Goal: Transaction & Acquisition: Book appointment/travel/reservation

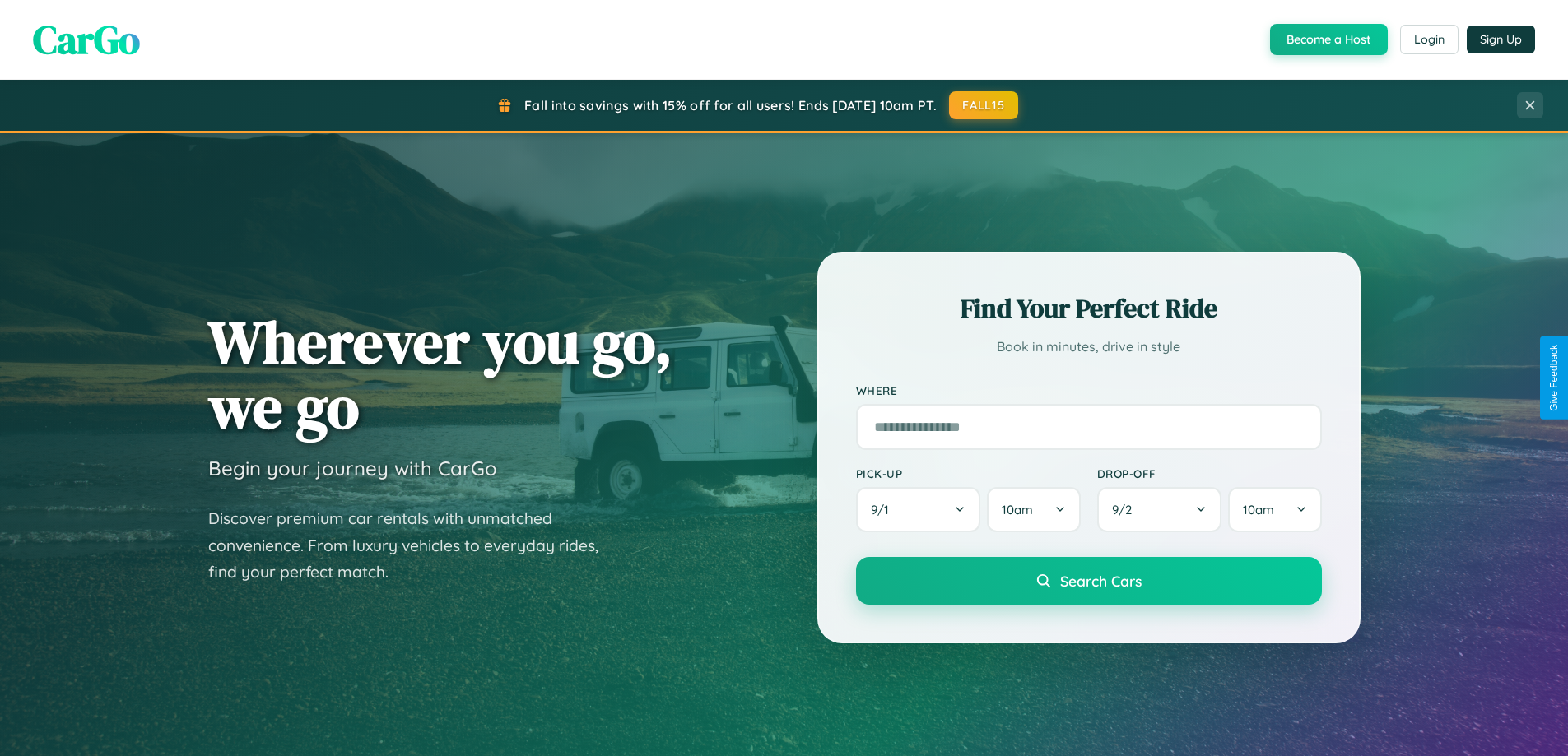
scroll to position [48, 0]
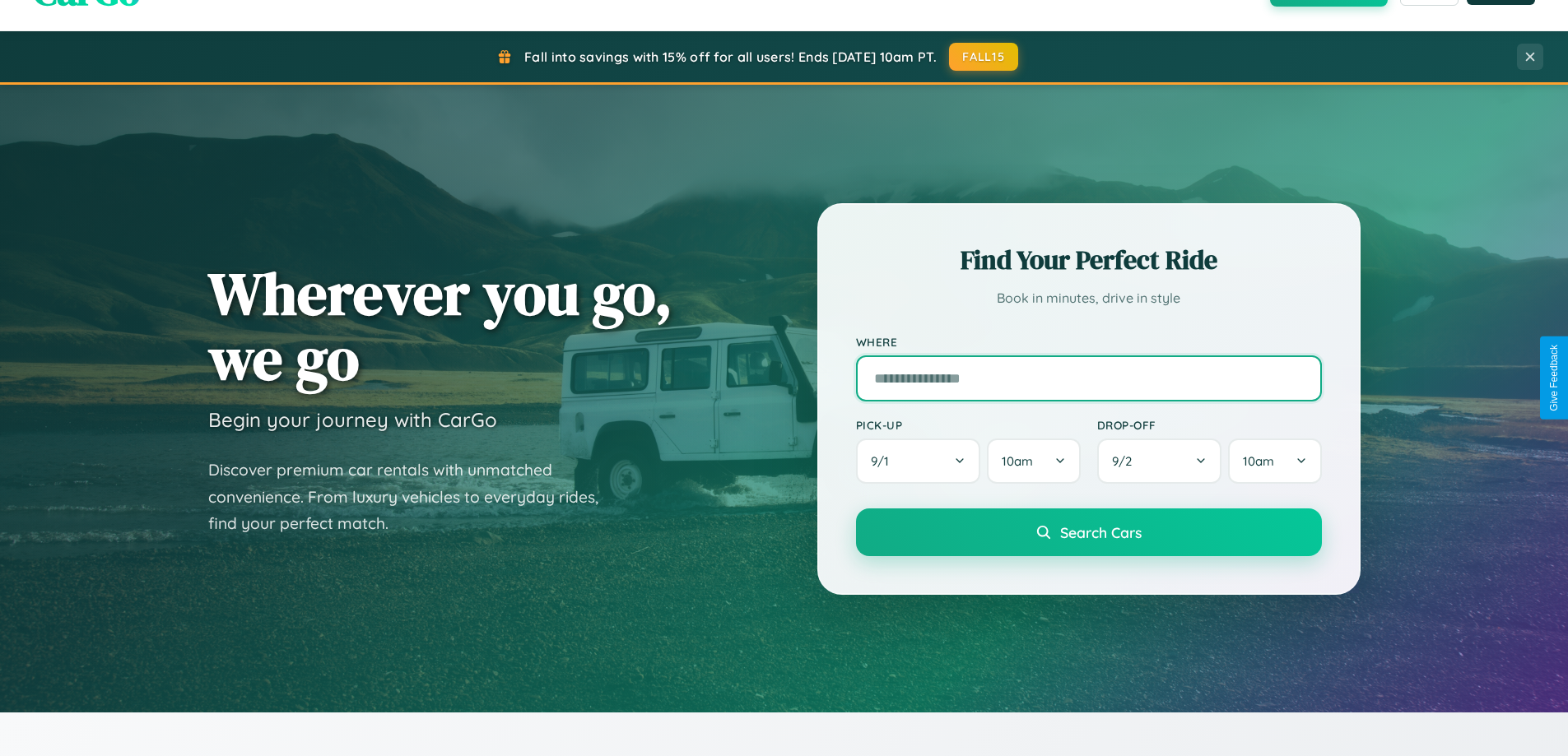
click at [1088, 378] on input "text" at bounding box center [1089, 378] width 466 height 46
type input "********"
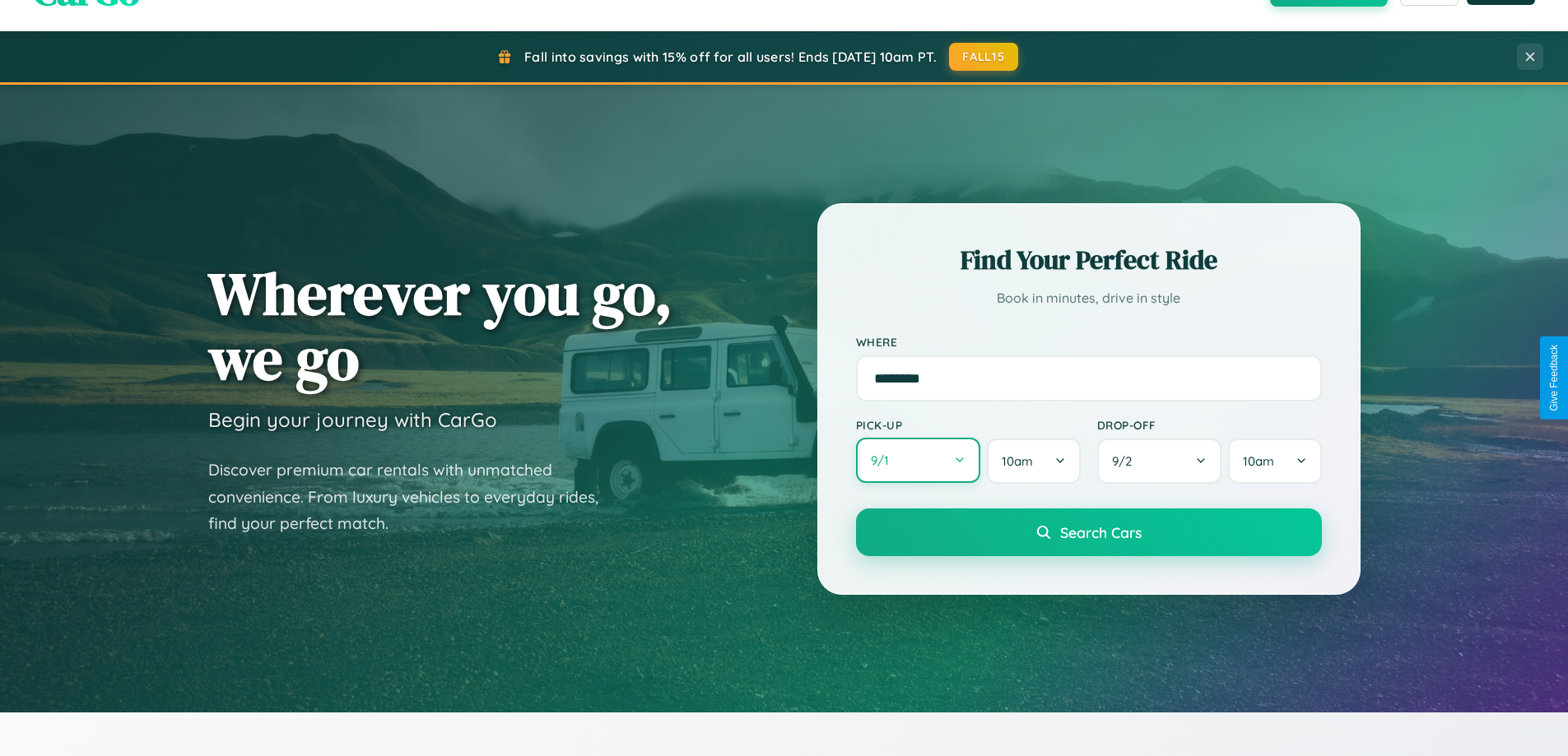
click at [918, 461] on button "9 / 1" at bounding box center [919, 461] width 125 height 46
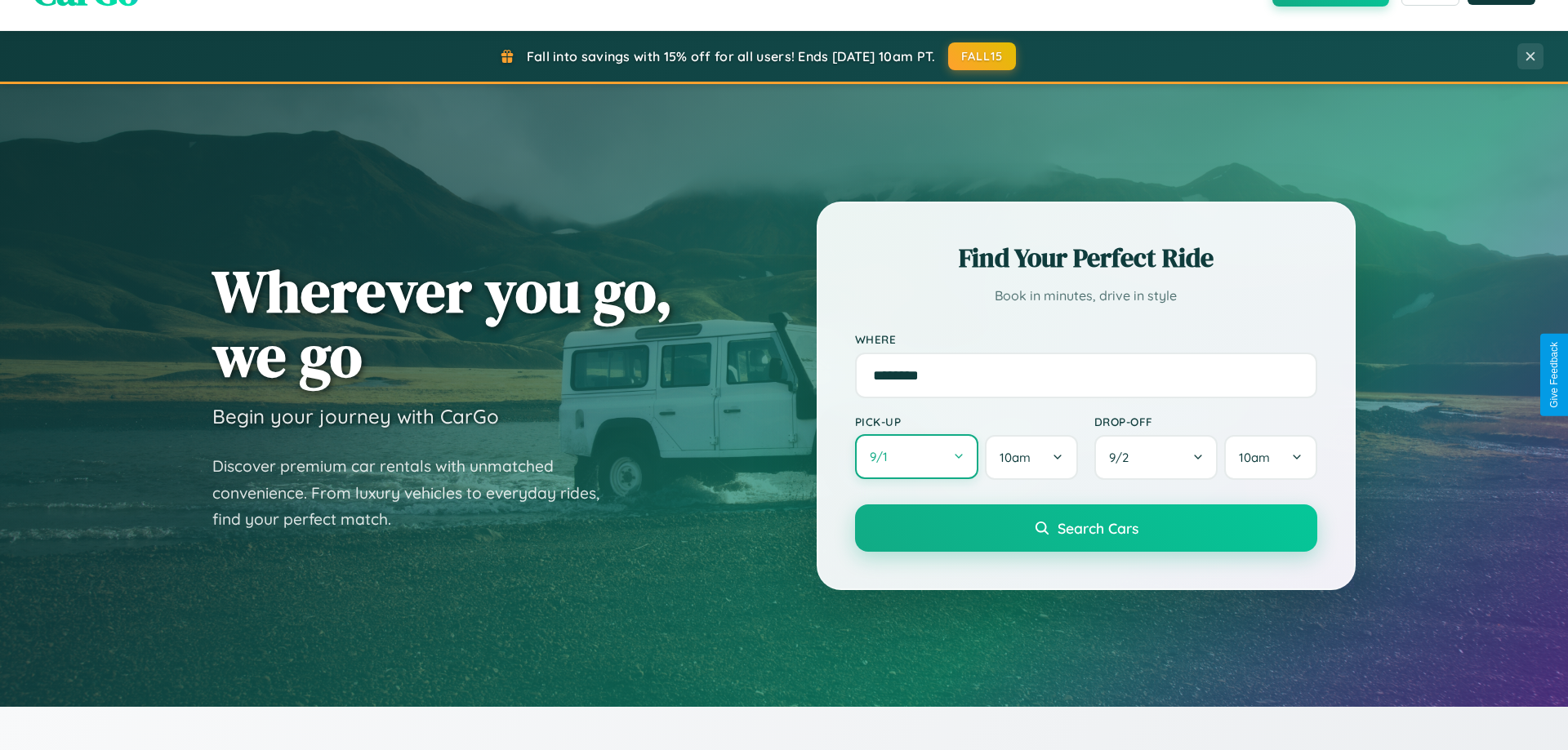
select select "*"
select select "****"
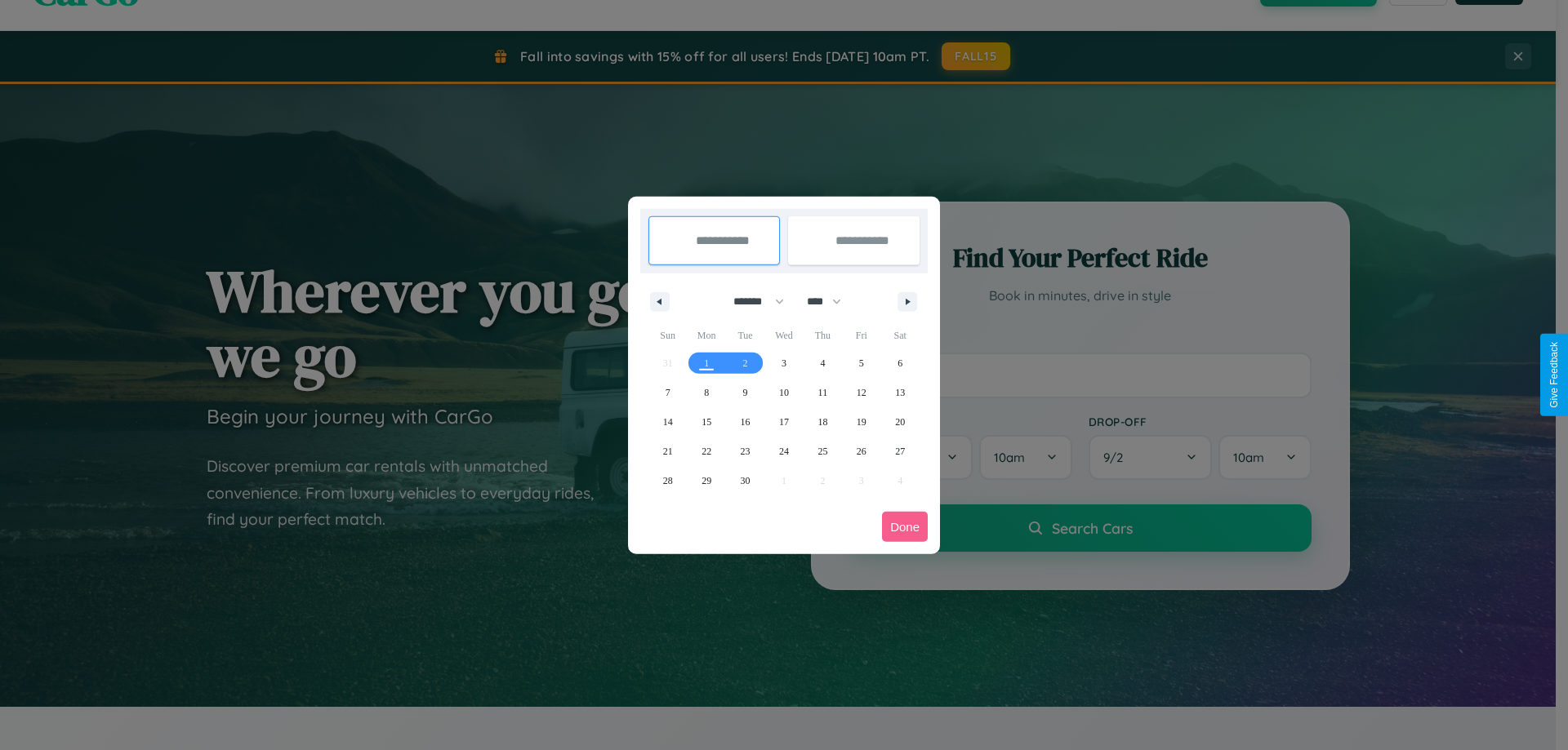
click at [751, 301] on select "******* ******** ***** ***** *** **** **** ****** ********* ******* ******** **…" at bounding box center [757, 301] width 70 height 27
click at [823, 450] on span "25" at bounding box center [822, 451] width 10 height 30
type input "**********"
click at [668, 480] on span "28" at bounding box center [668, 481] width 10 height 30
type input "**********"
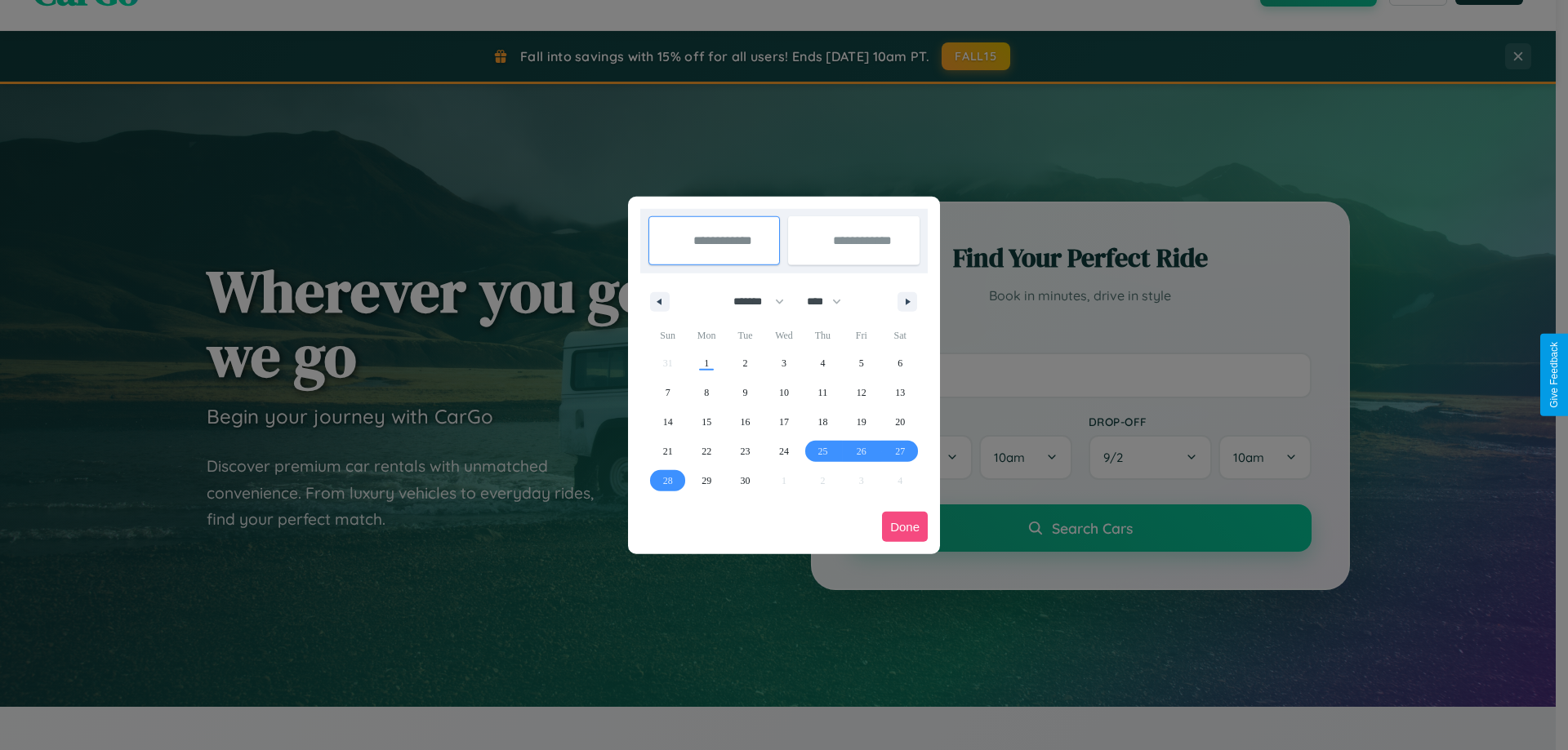
click at [905, 526] on button "Done" at bounding box center [905, 527] width 45 height 30
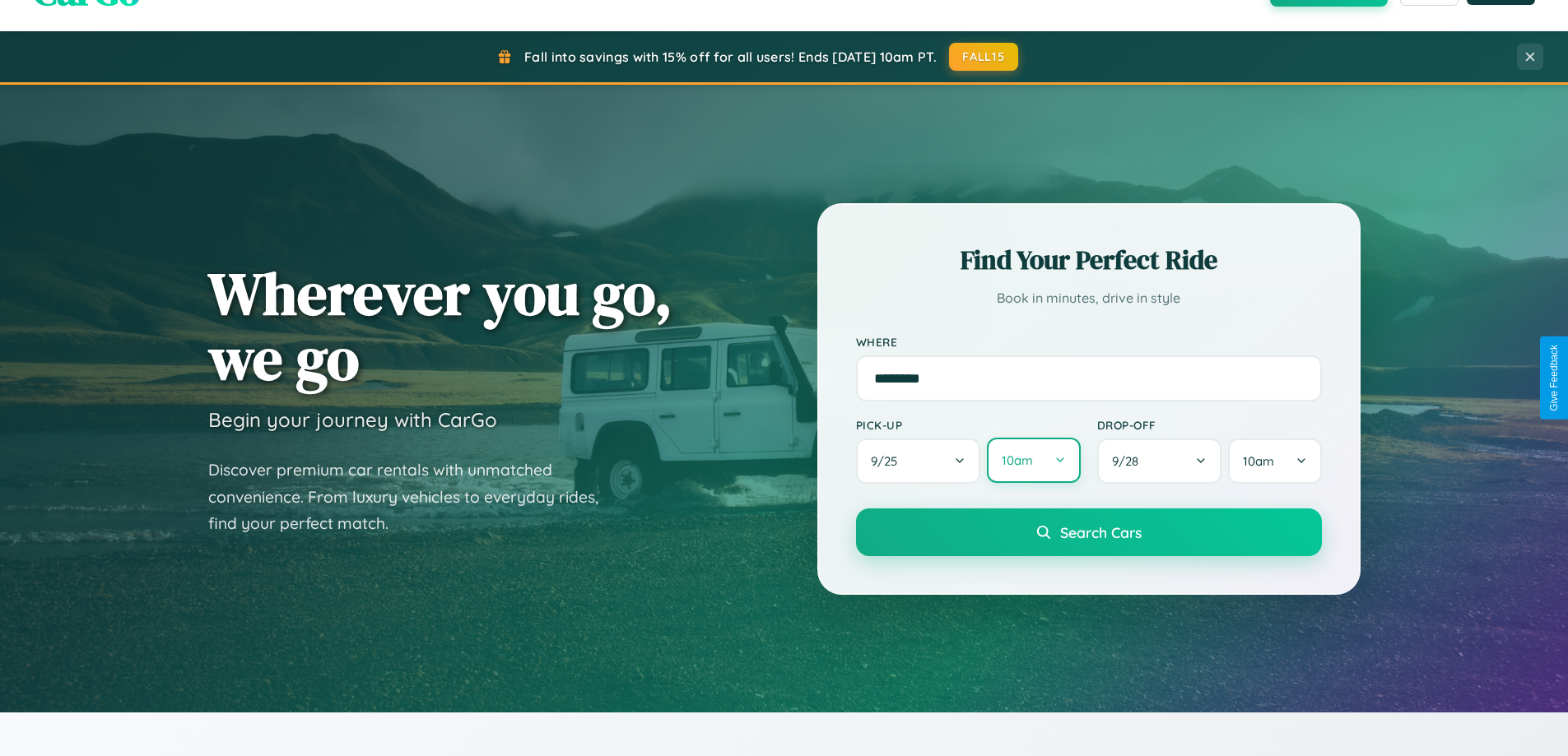
click at [1033, 461] on button "10am" at bounding box center [1034, 461] width 93 height 46
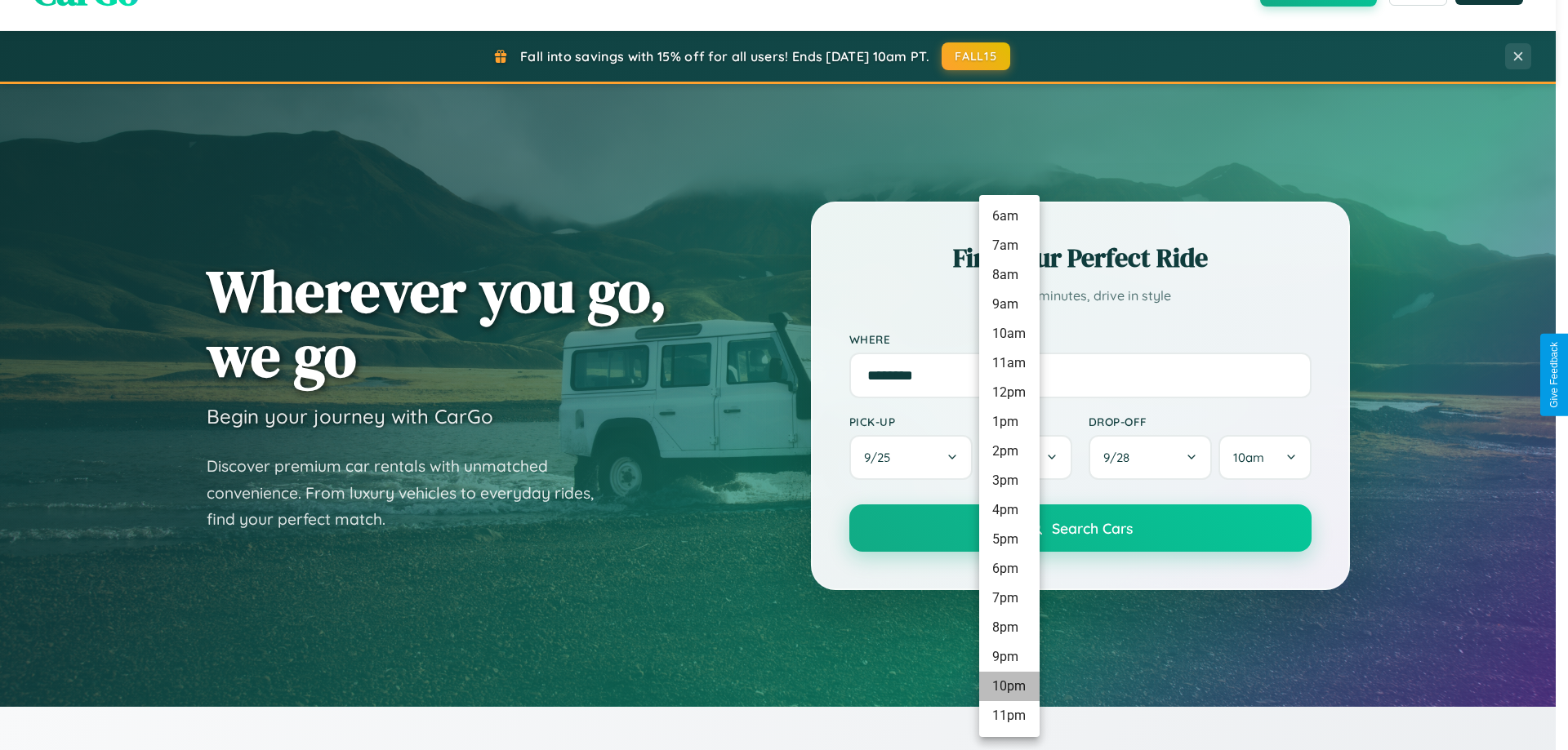
click at [1008, 686] on li "10pm" at bounding box center [1009, 686] width 60 height 30
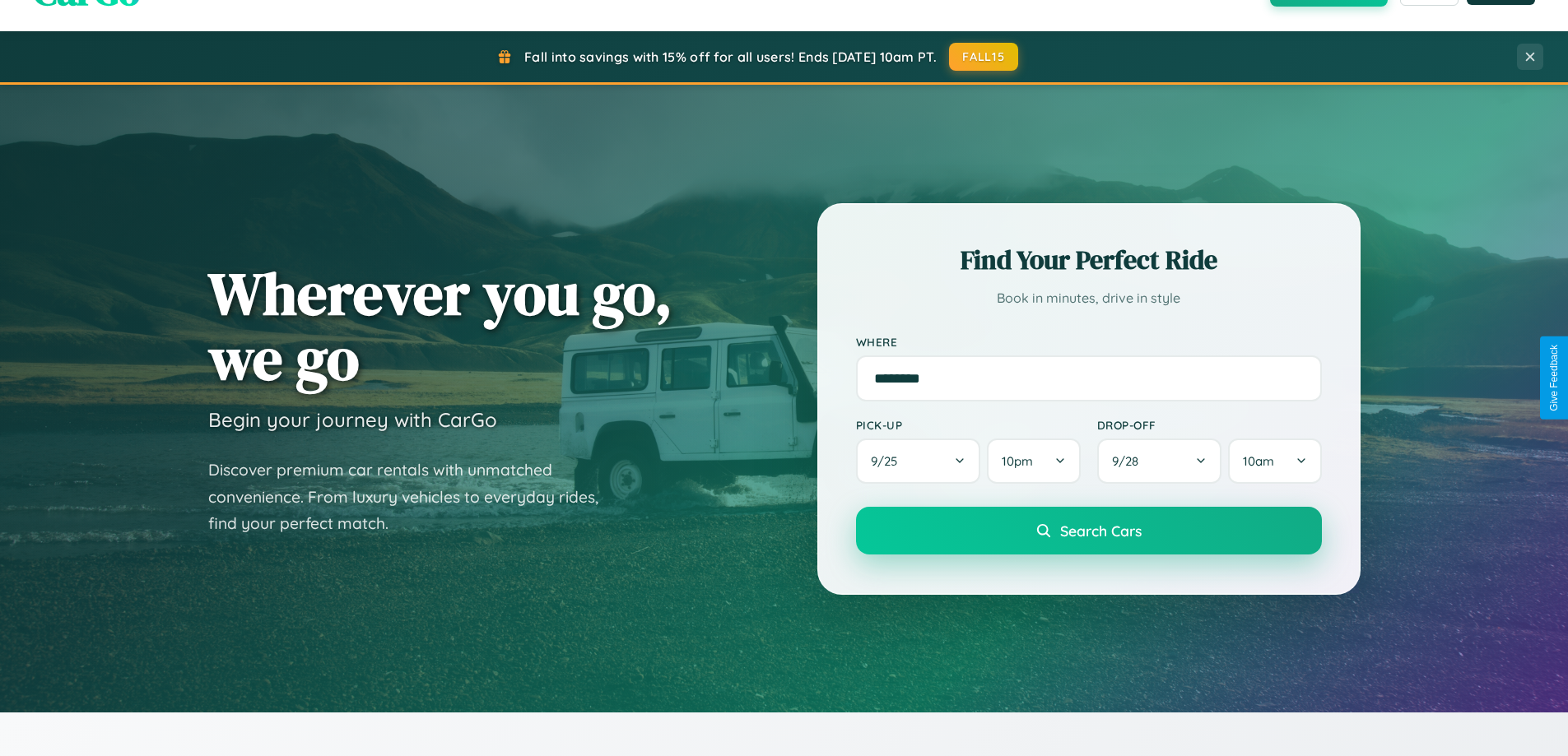
click at [1088, 532] on span "Search Cars" at bounding box center [1101, 530] width 82 height 18
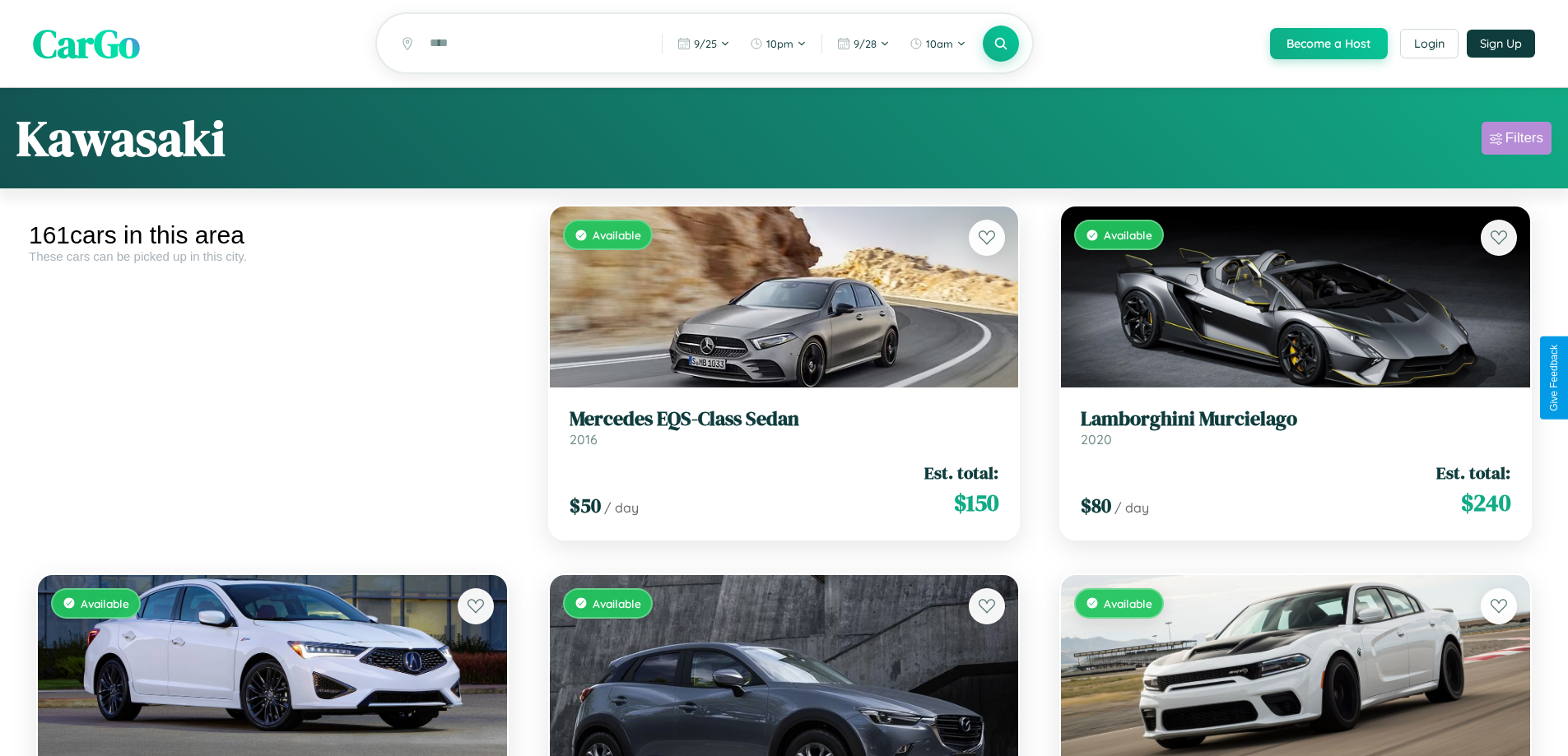
click at [1516, 140] on div "Filters" at bounding box center [1524, 138] width 38 height 17
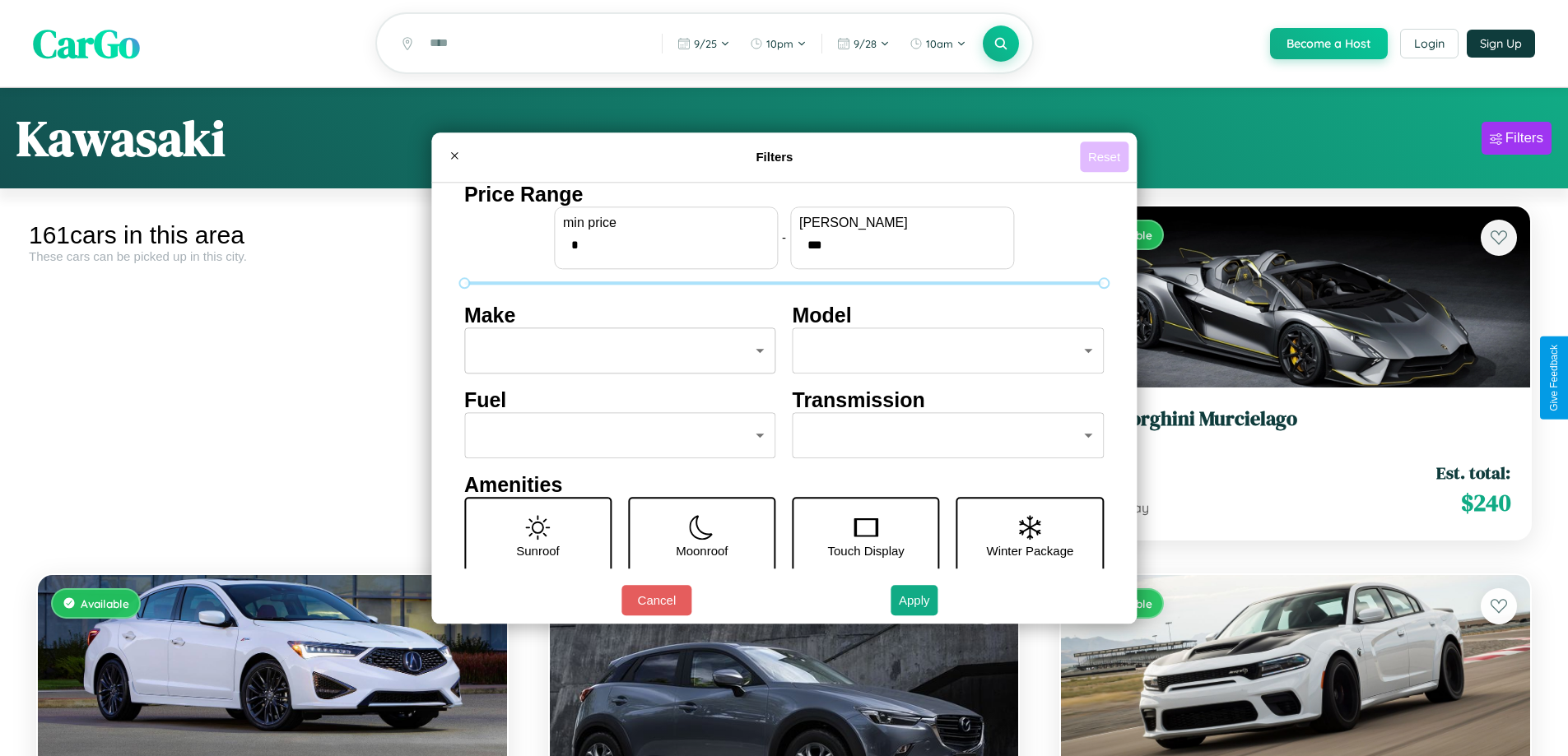
click at [1107, 156] on button "Reset" at bounding box center [1104, 156] width 48 height 31
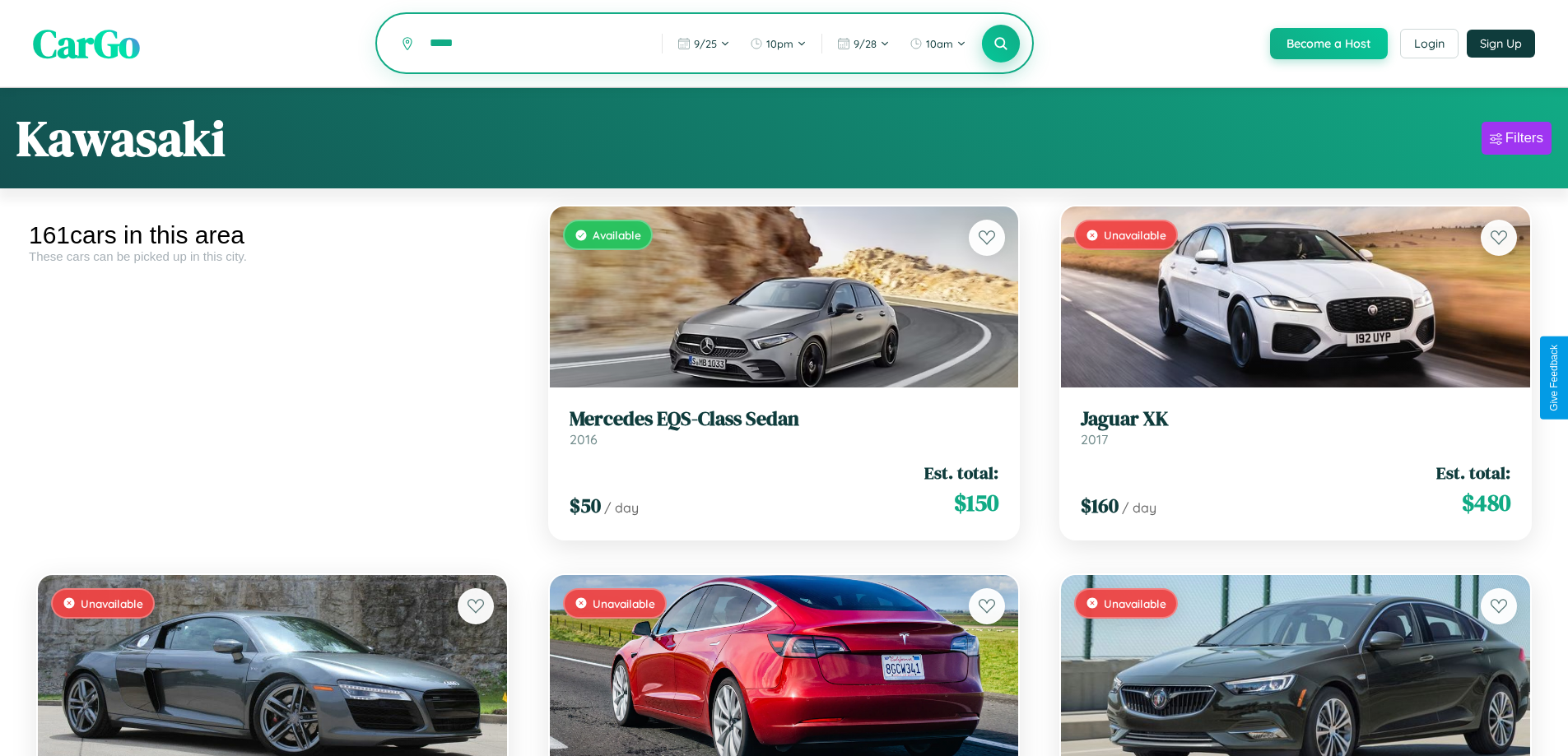
type input "*****"
click at [1001, 45] on icon at bounding box center [1001, 43] width 16 height 16
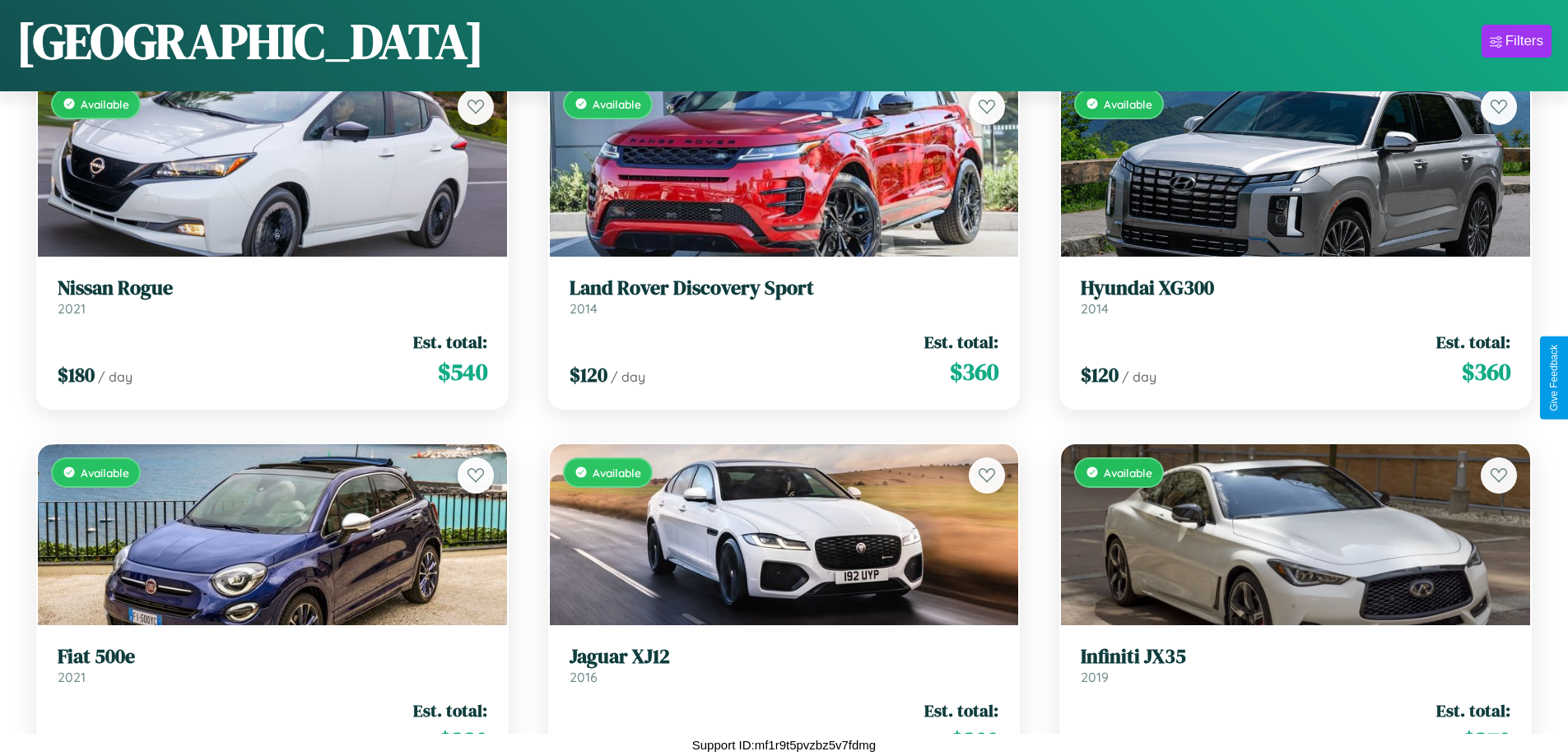
scroll to position [20498, 0]
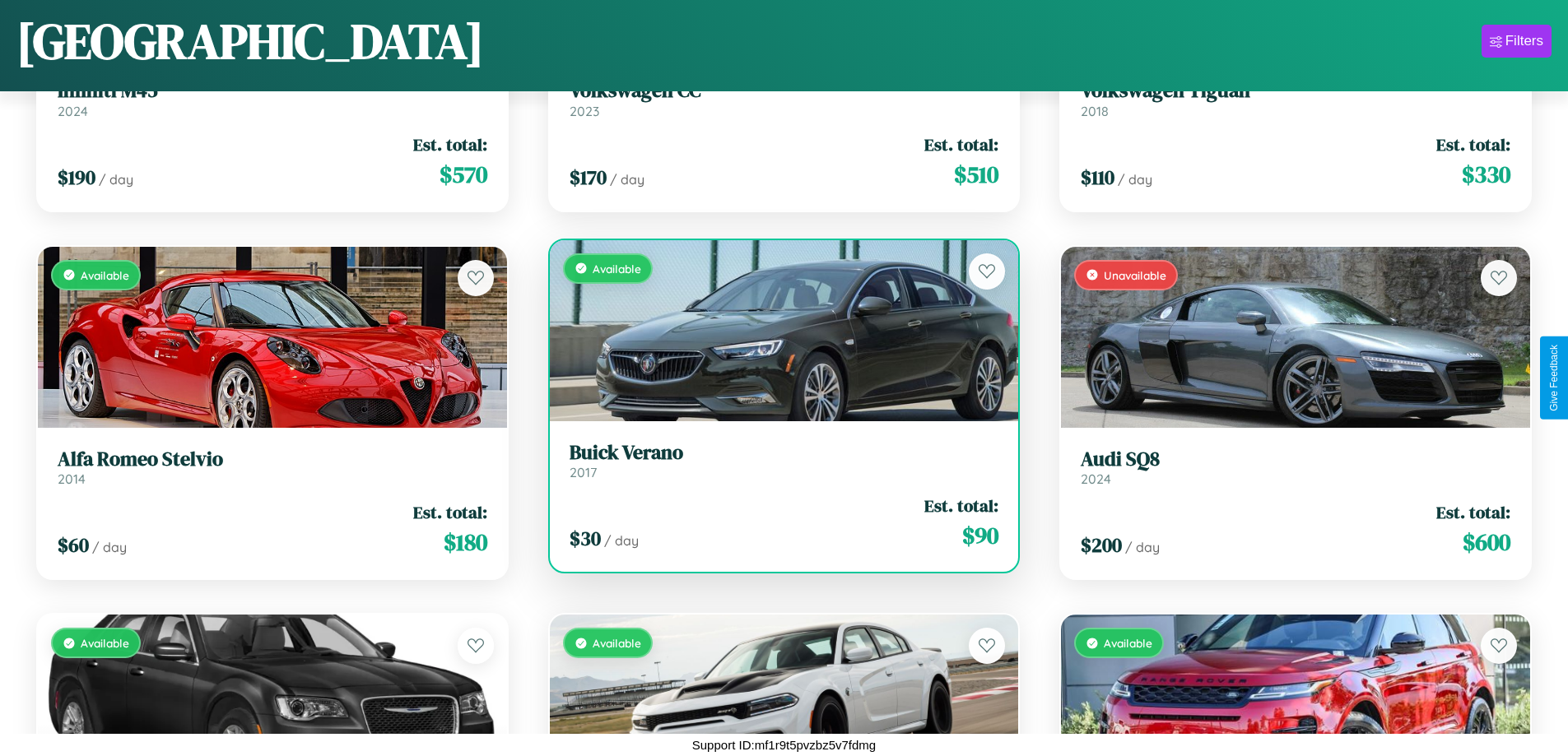
click at [777, 464] on link "Buick Verano 2017" at bounding box center [784, 461] width 430 height 40
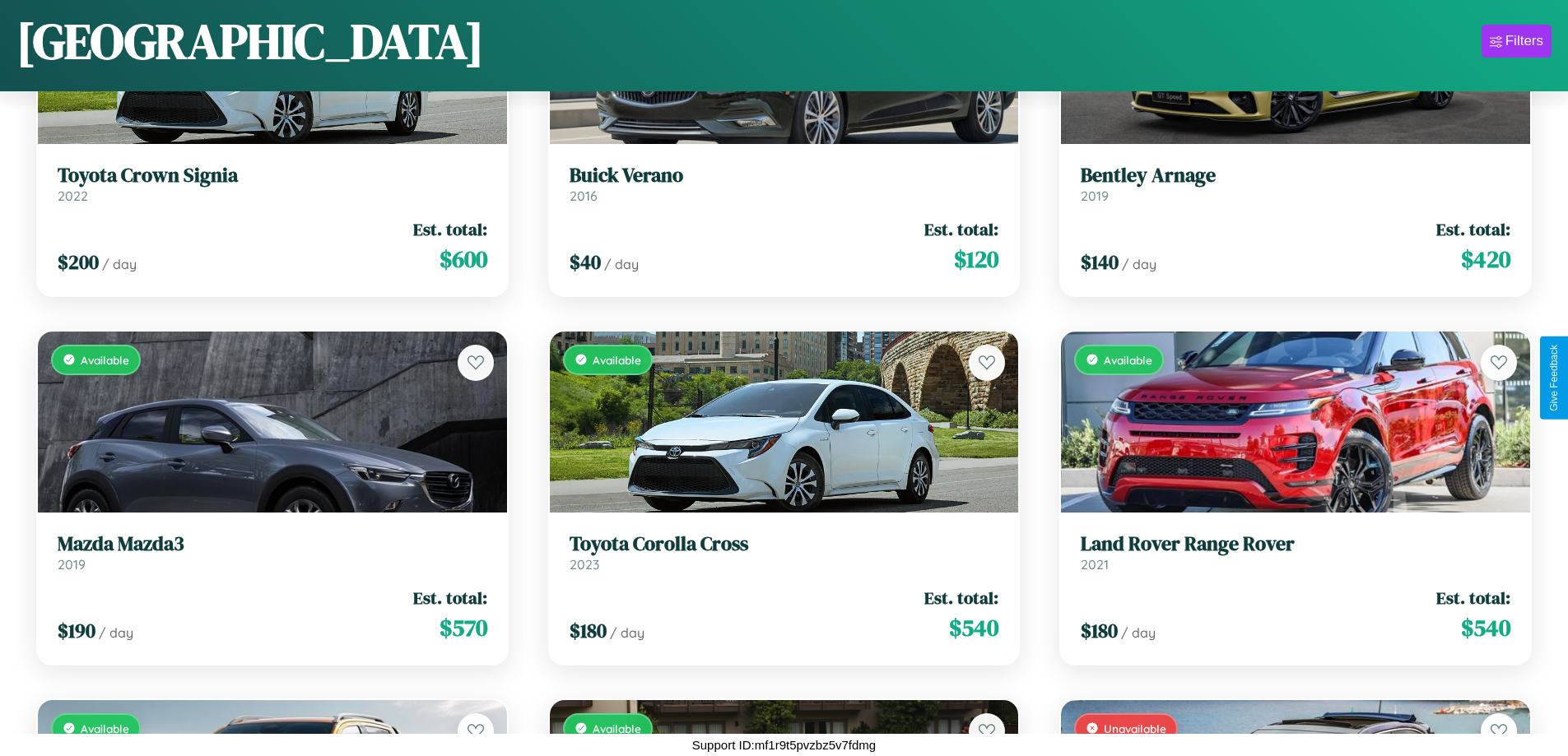
scroll to position [2074, 0]
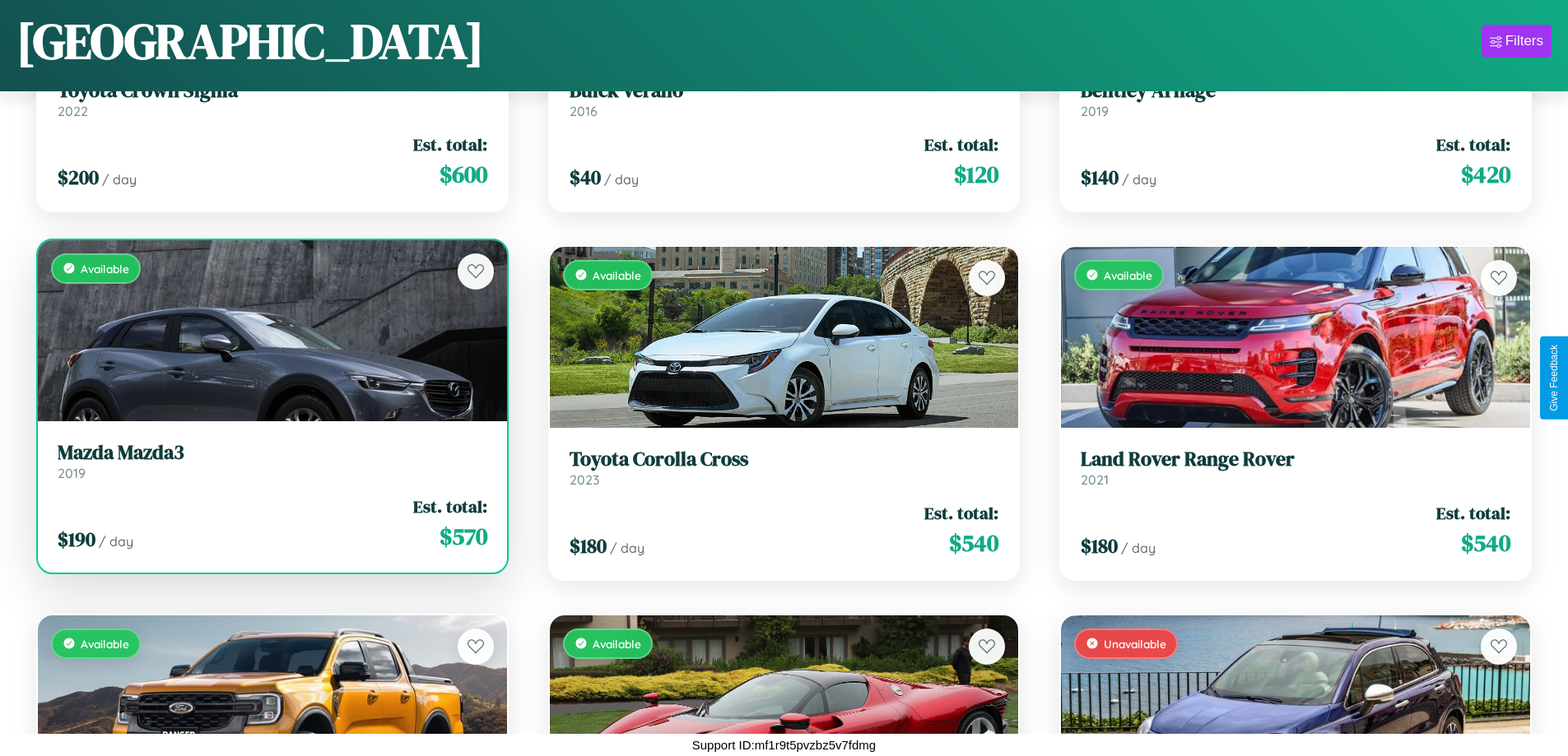
click at [270, 330] on div "Available" at bounding box center [272, 331] width 469 height 181
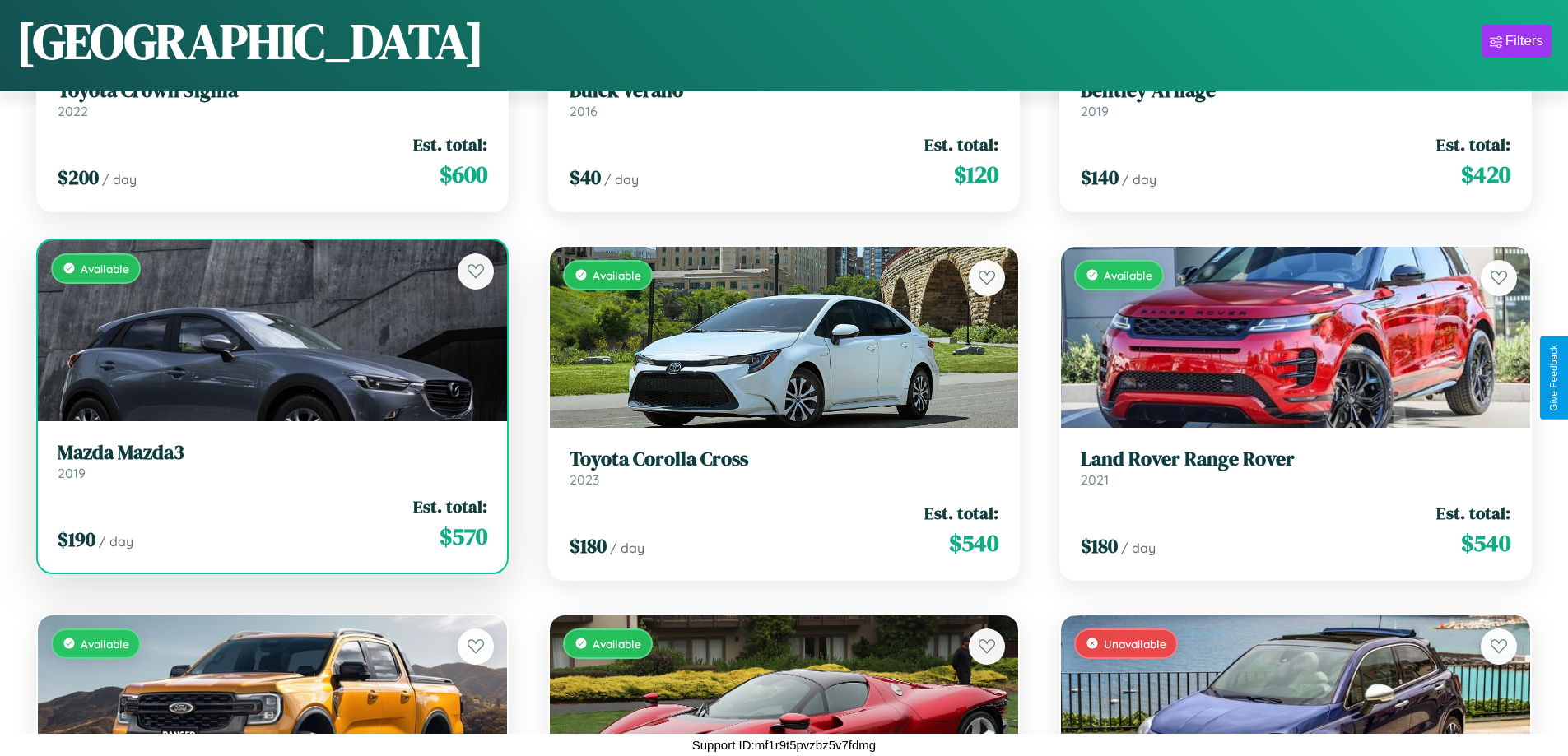
click at [270, 330] on div "Available" at bounding box center [272, 331] width 469 height 181
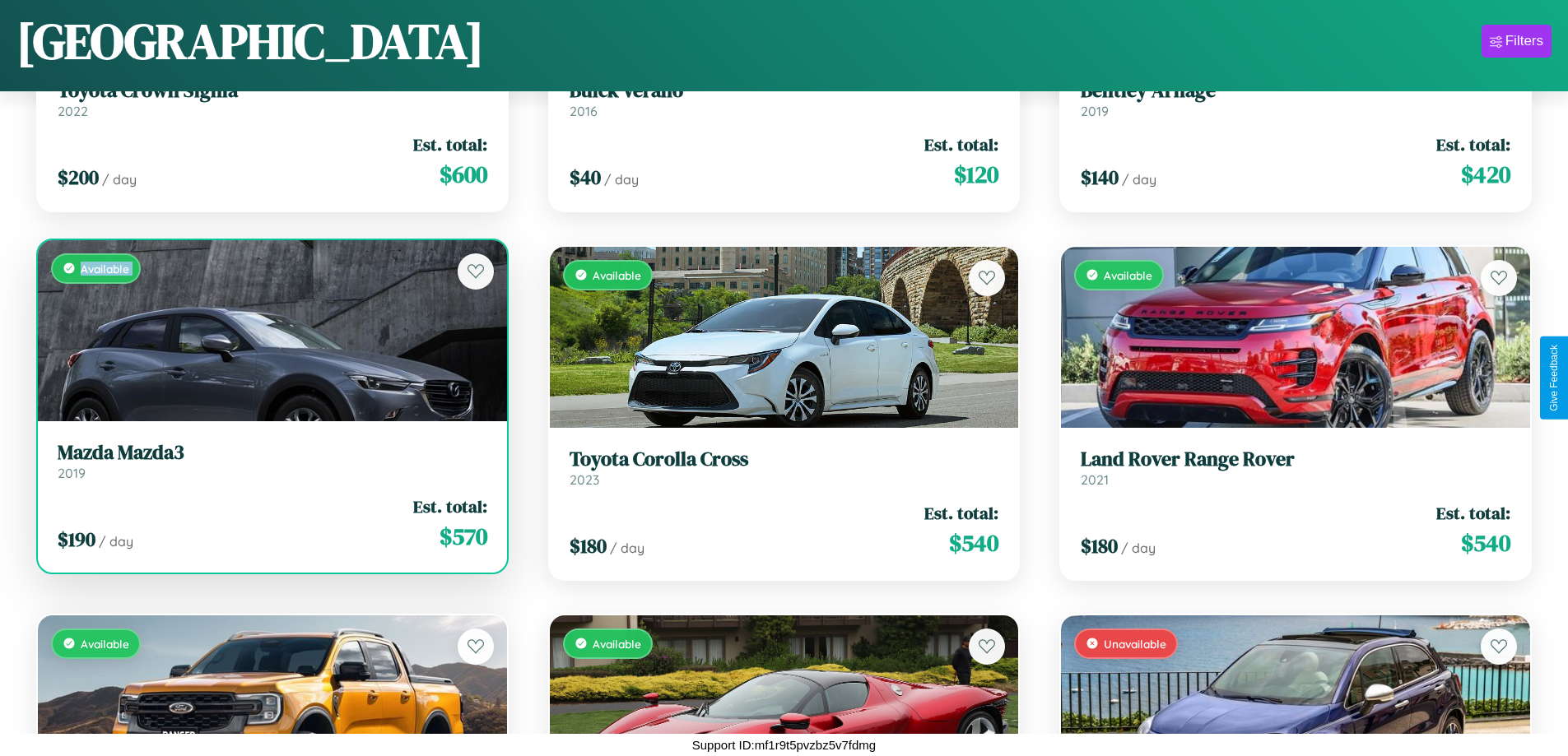
click at [270, 330] on div "Available" at bounding box center [272, 331] width 469 height 181
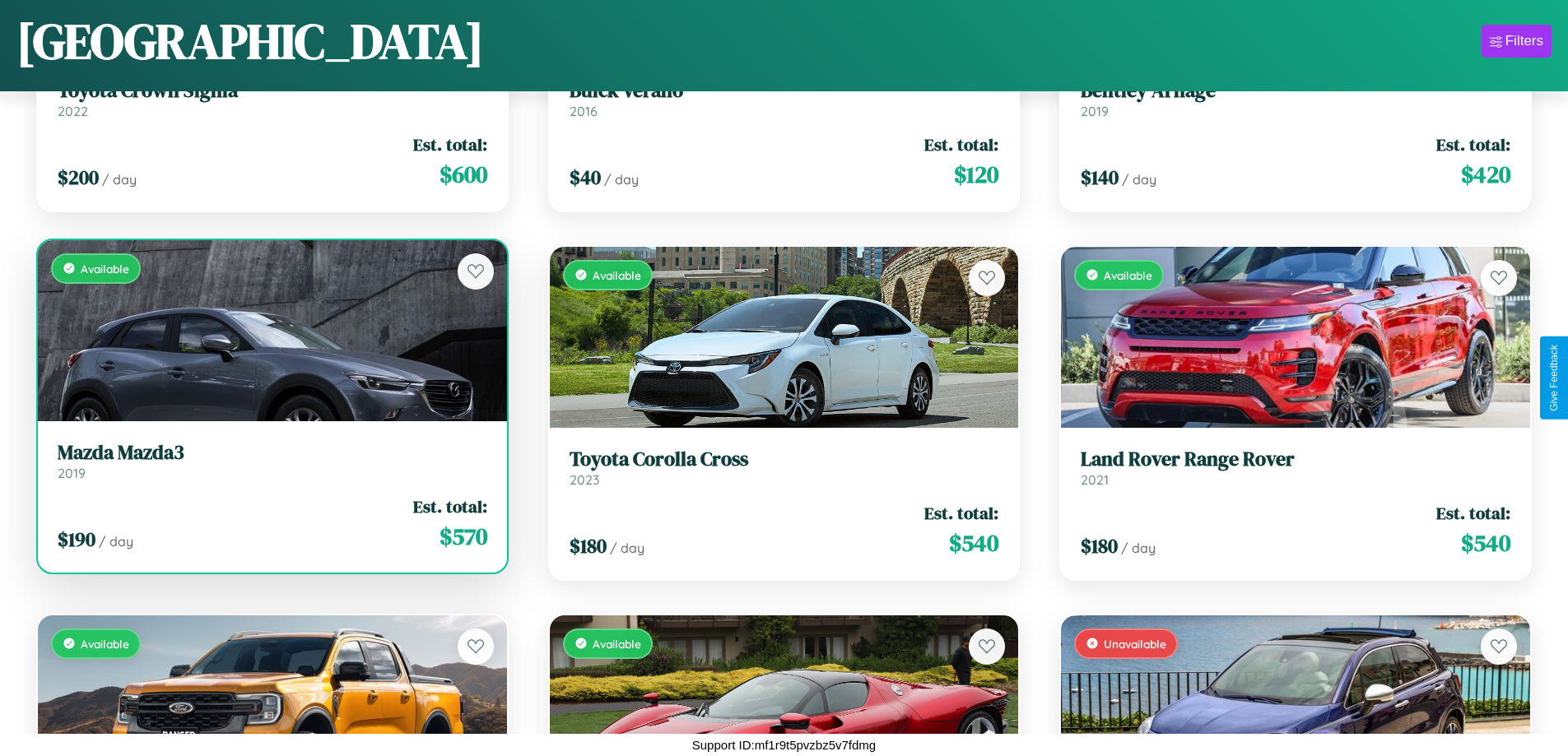
click at [270, 330] on div "Available" at bounding box center [272, 331] width 469 height 181
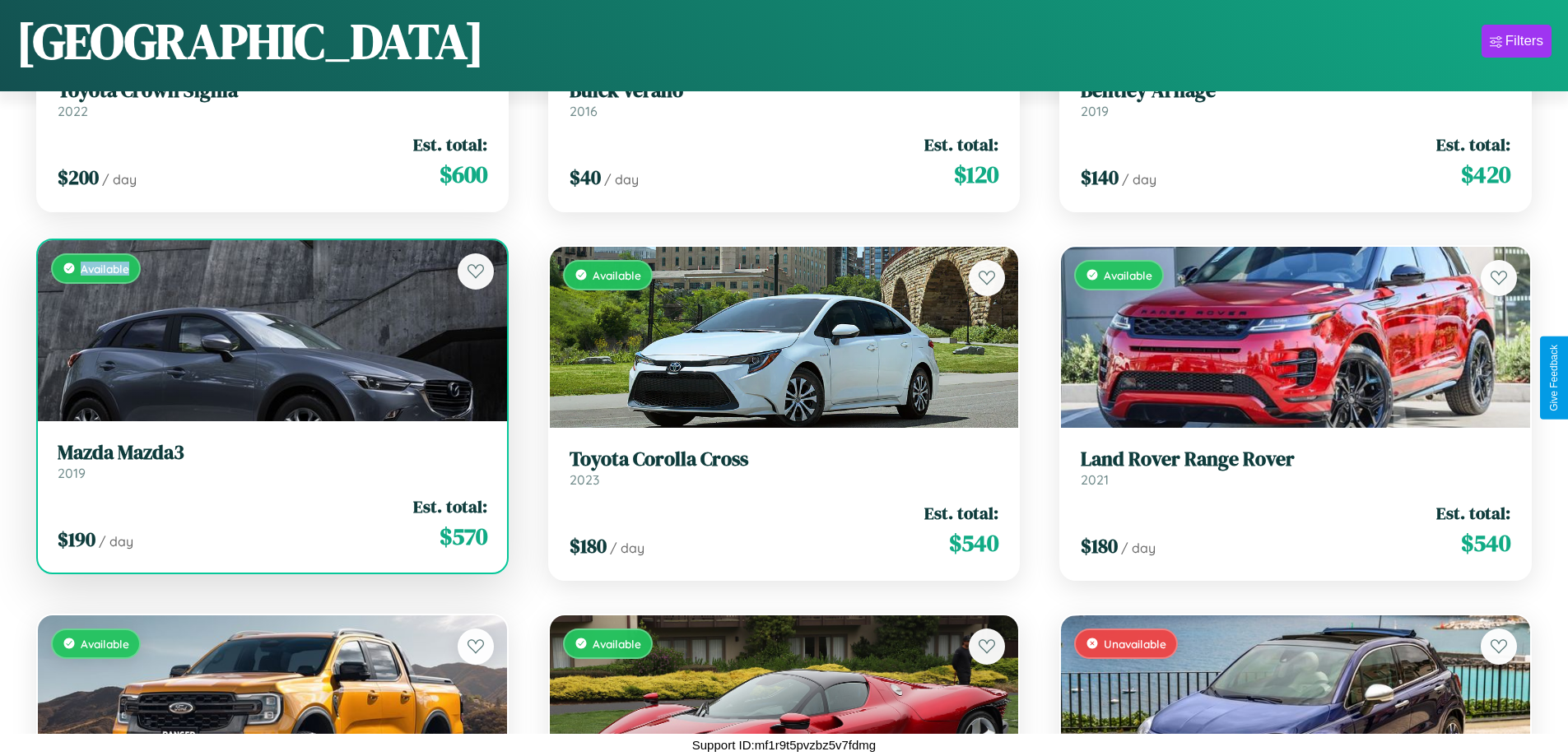
click at [270, 330] on div "Available" at bounding box center [272, 331] width 469 height 181
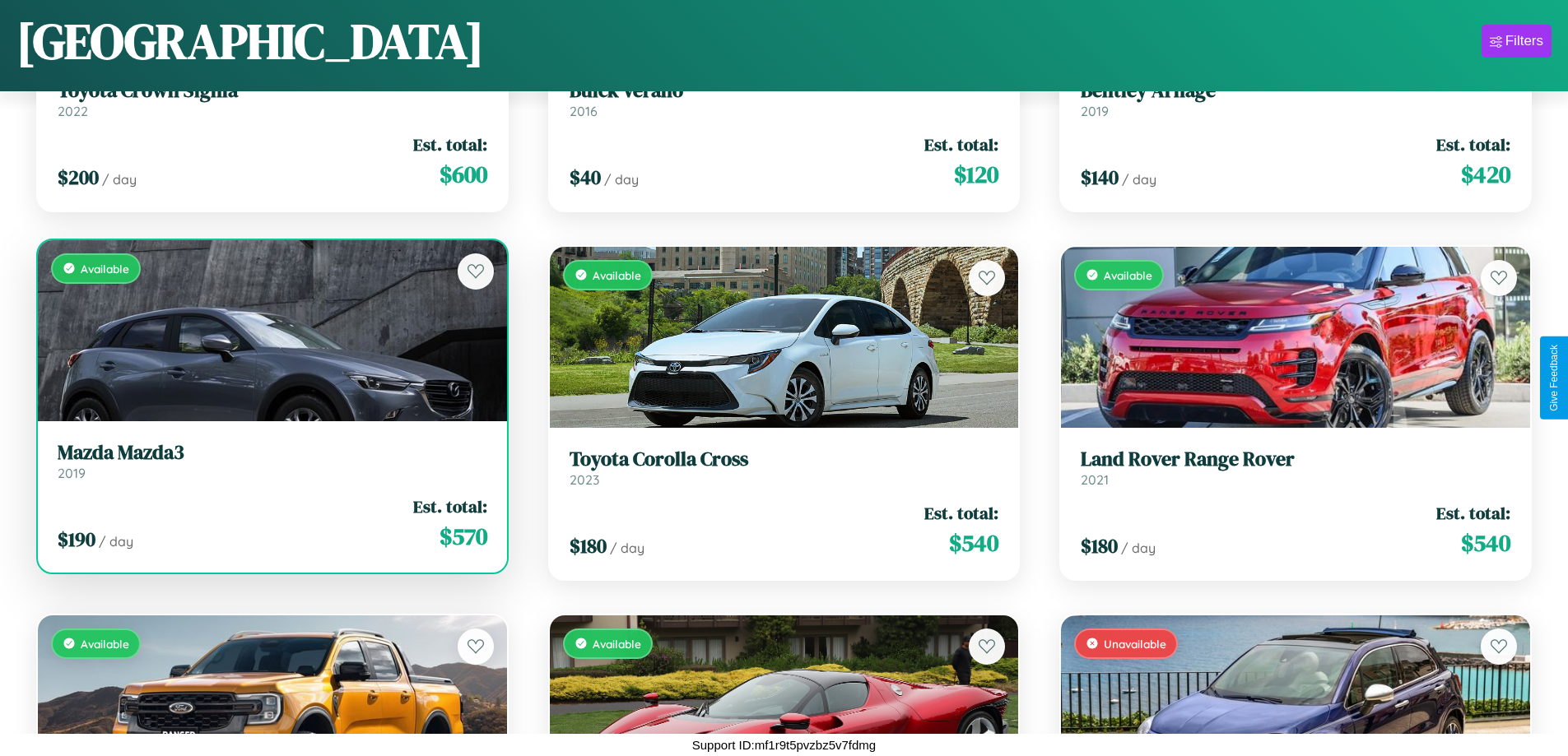
click at [270, 461] on h3 "Mazda Mazda3" at bounding box center [272, 452] width 430 height 24
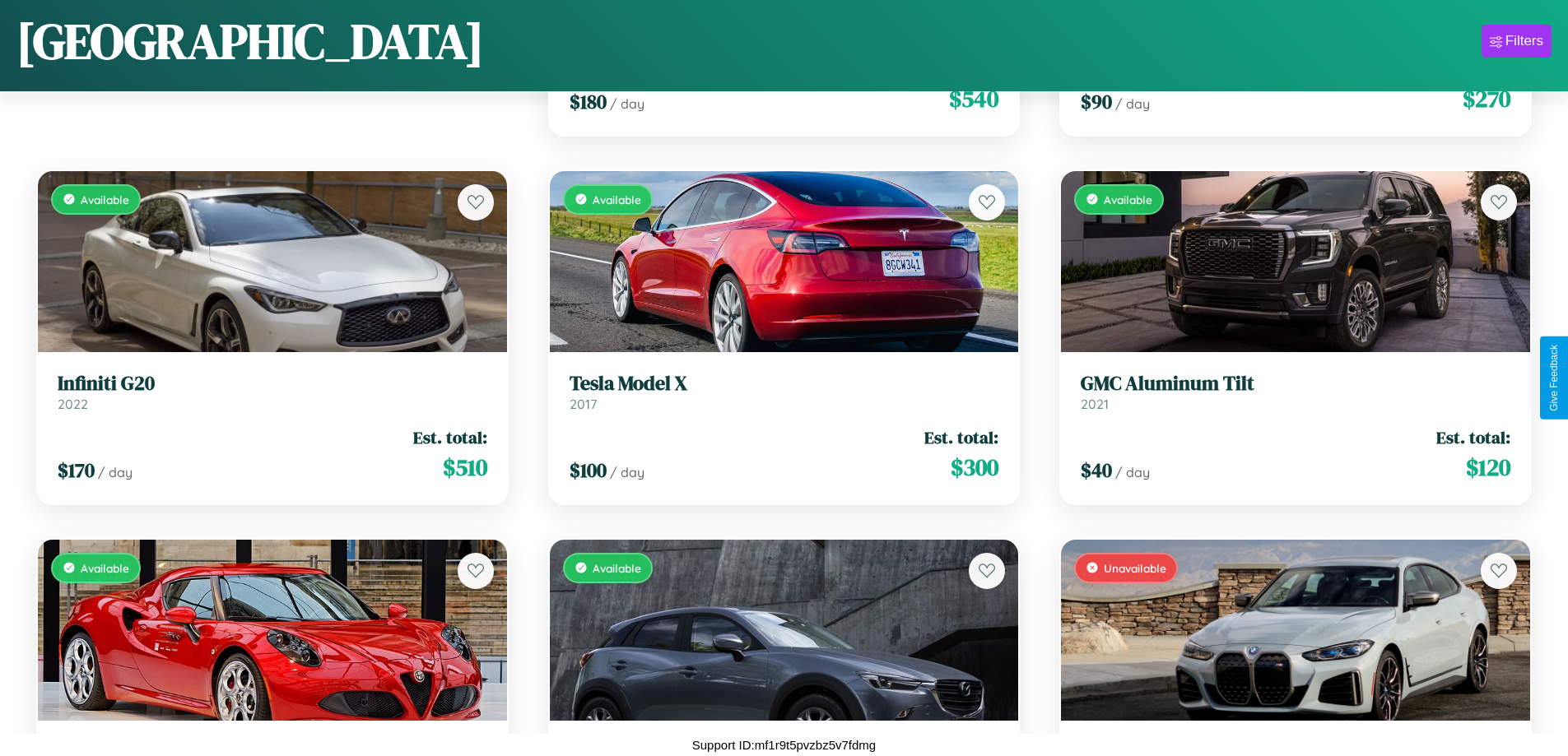
scroll to position [231, 0]
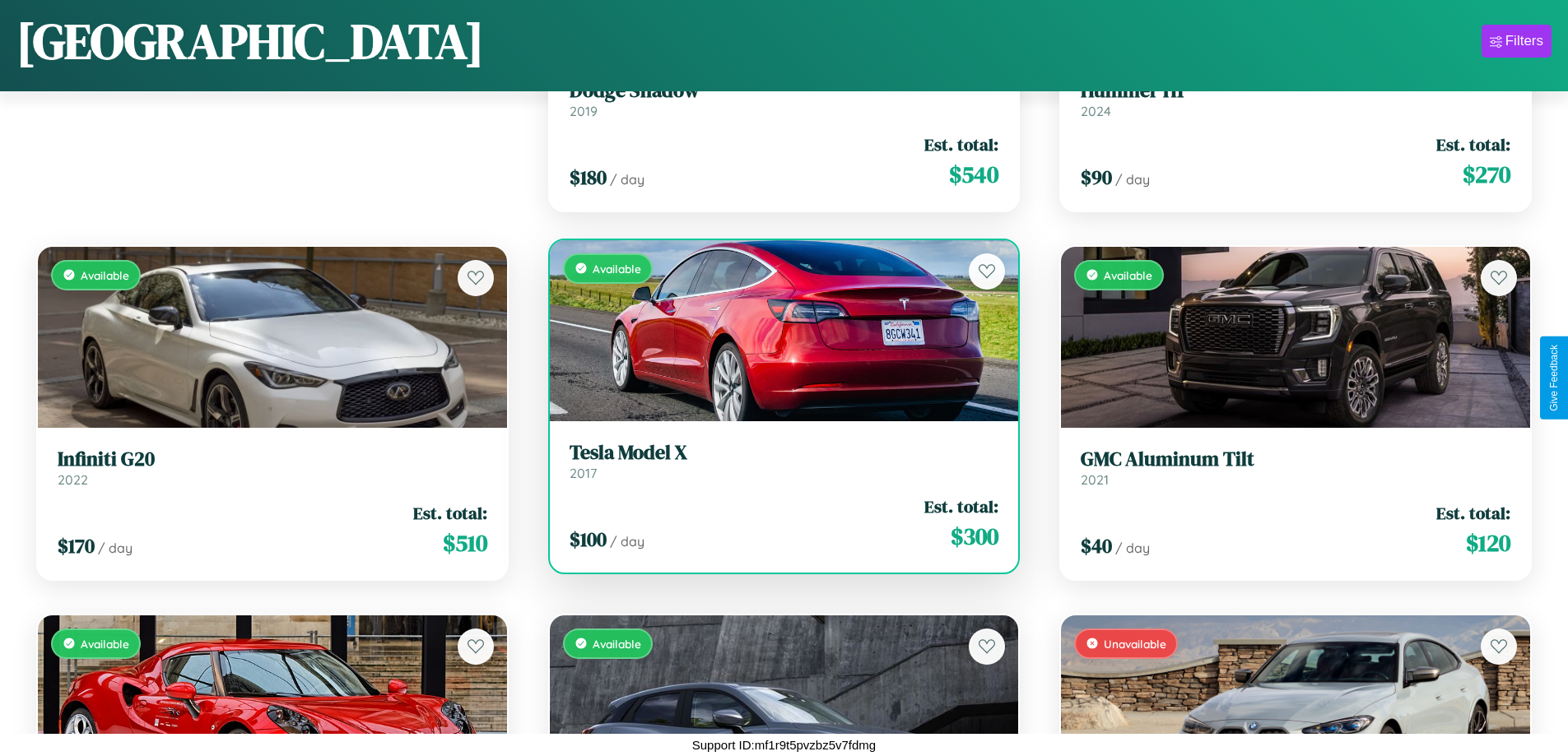
click at [777, 461] on h3 "Tesla Model X" at bounding box center [784, 452] width 430 height 24
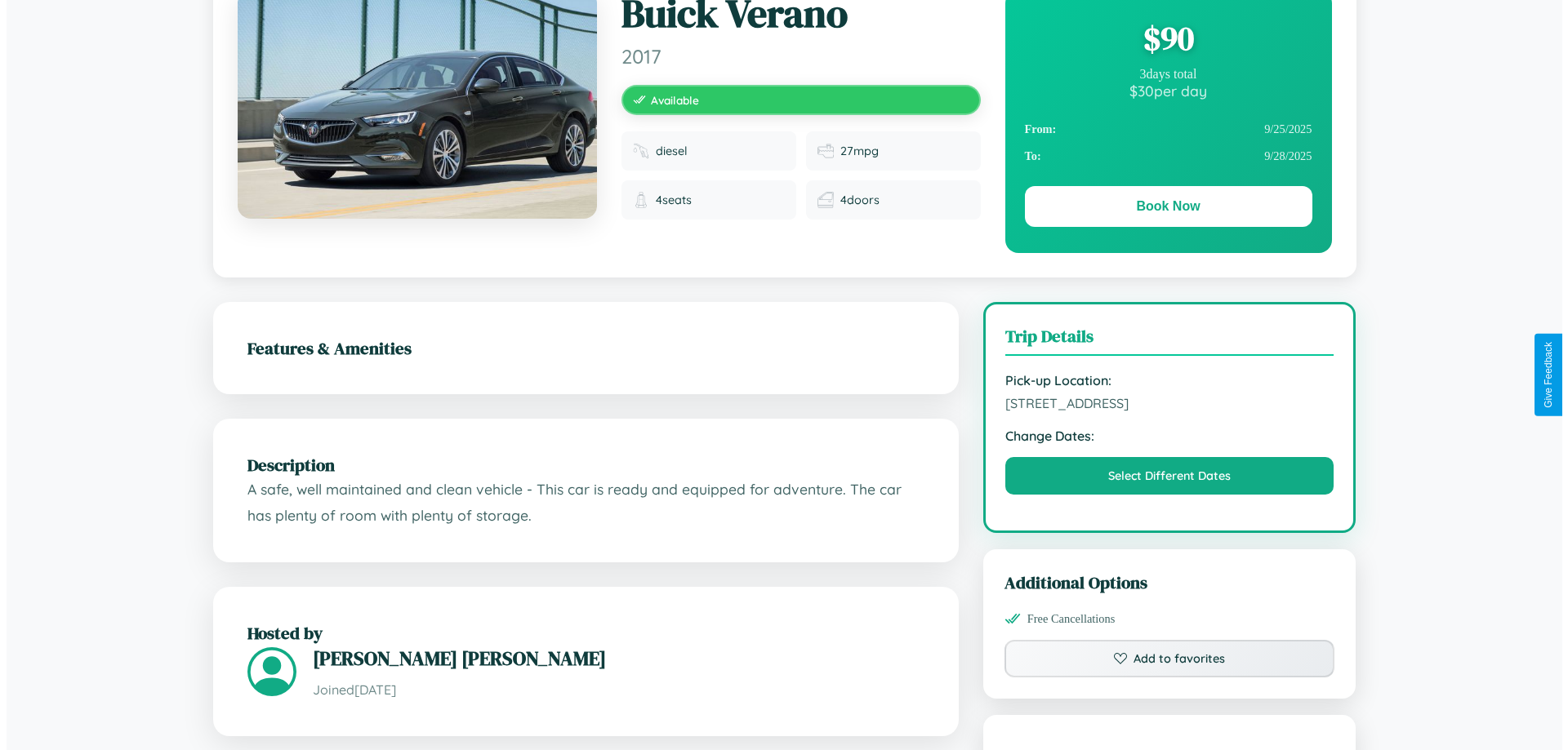
scroll to position [423, 0]
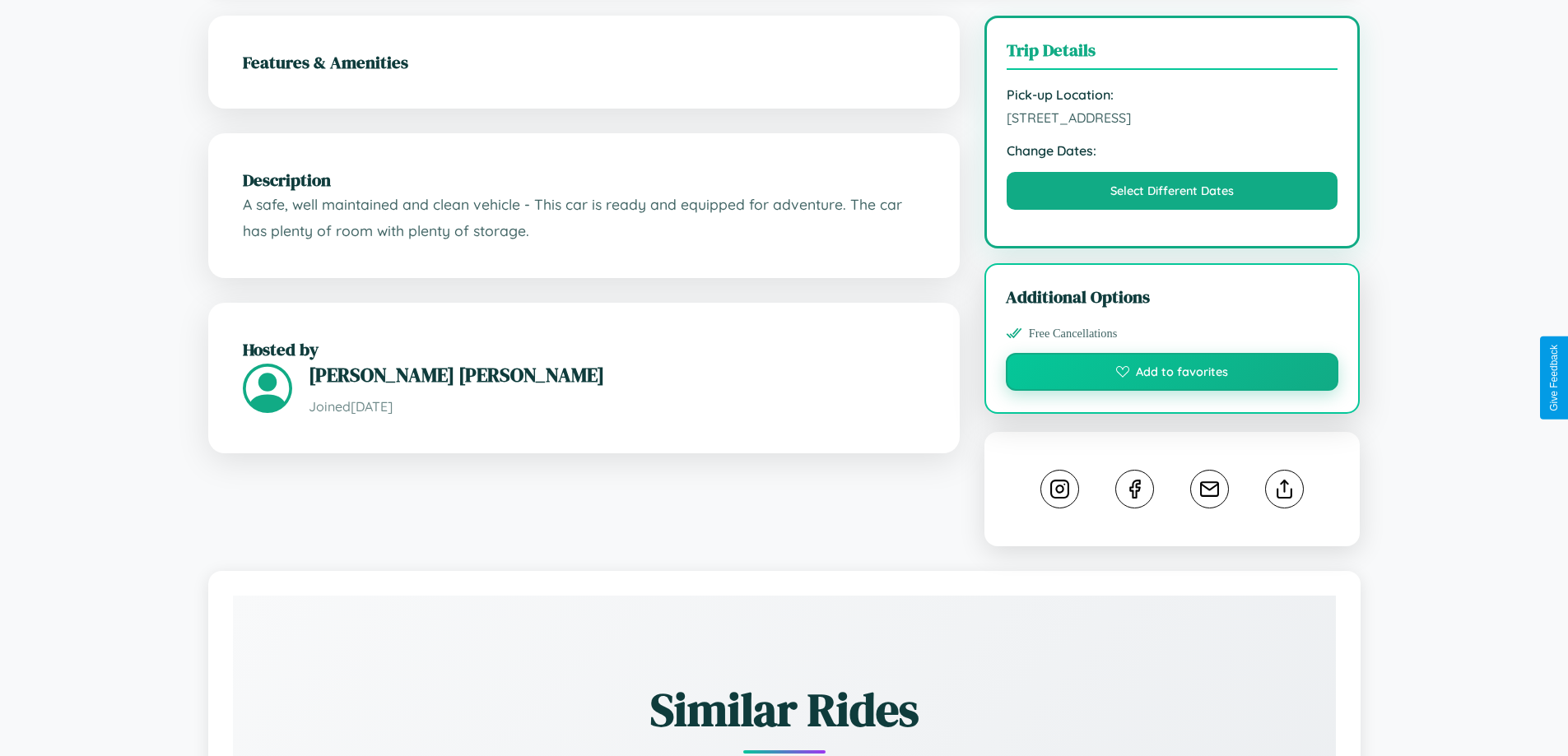
click at [1173, 374] on button "Add to favorites" at bounding box center [1173, 371] width 334 height 38
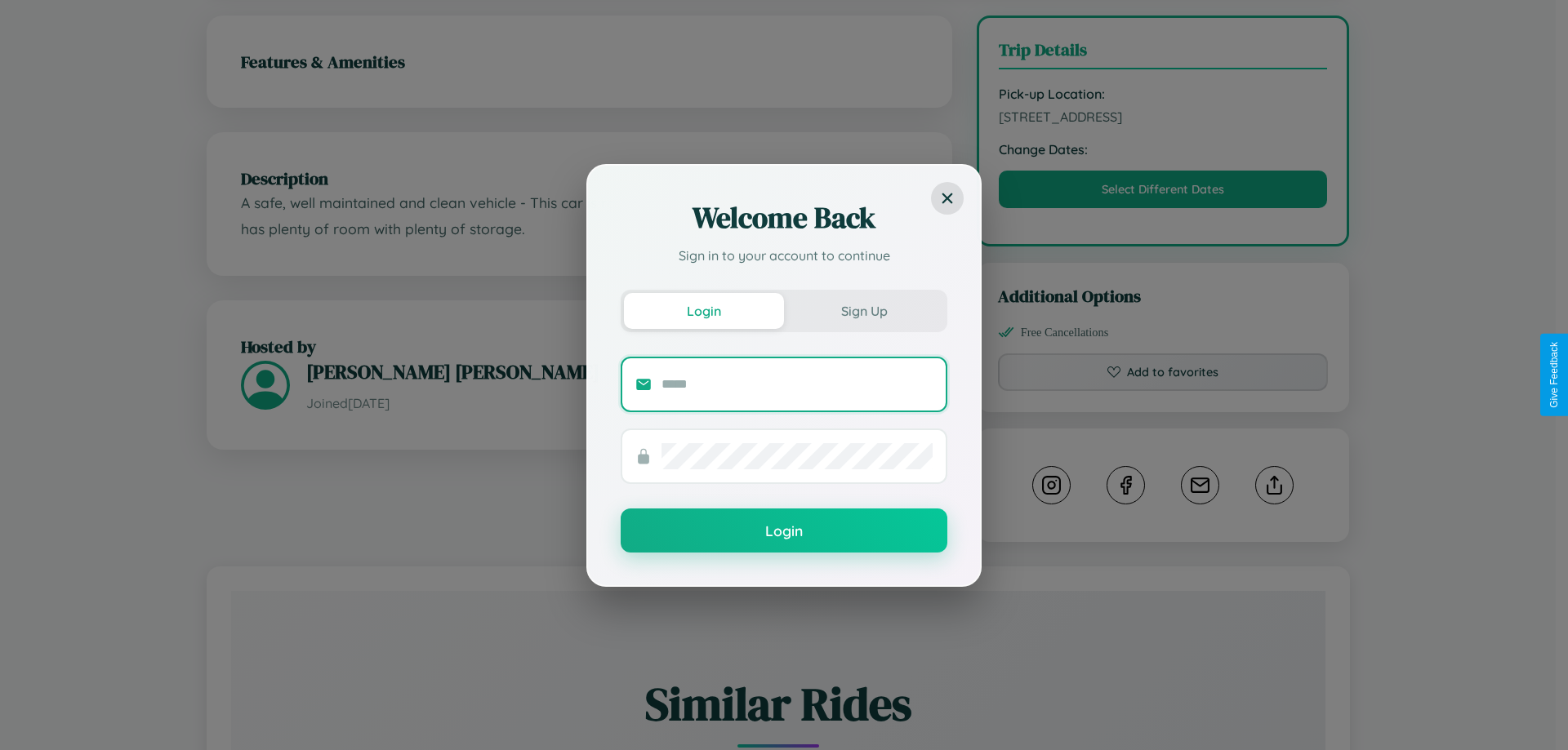
click at [798, 383] on input "text" at bounding box center [797, 384] width 271 height 26
type input "**********"
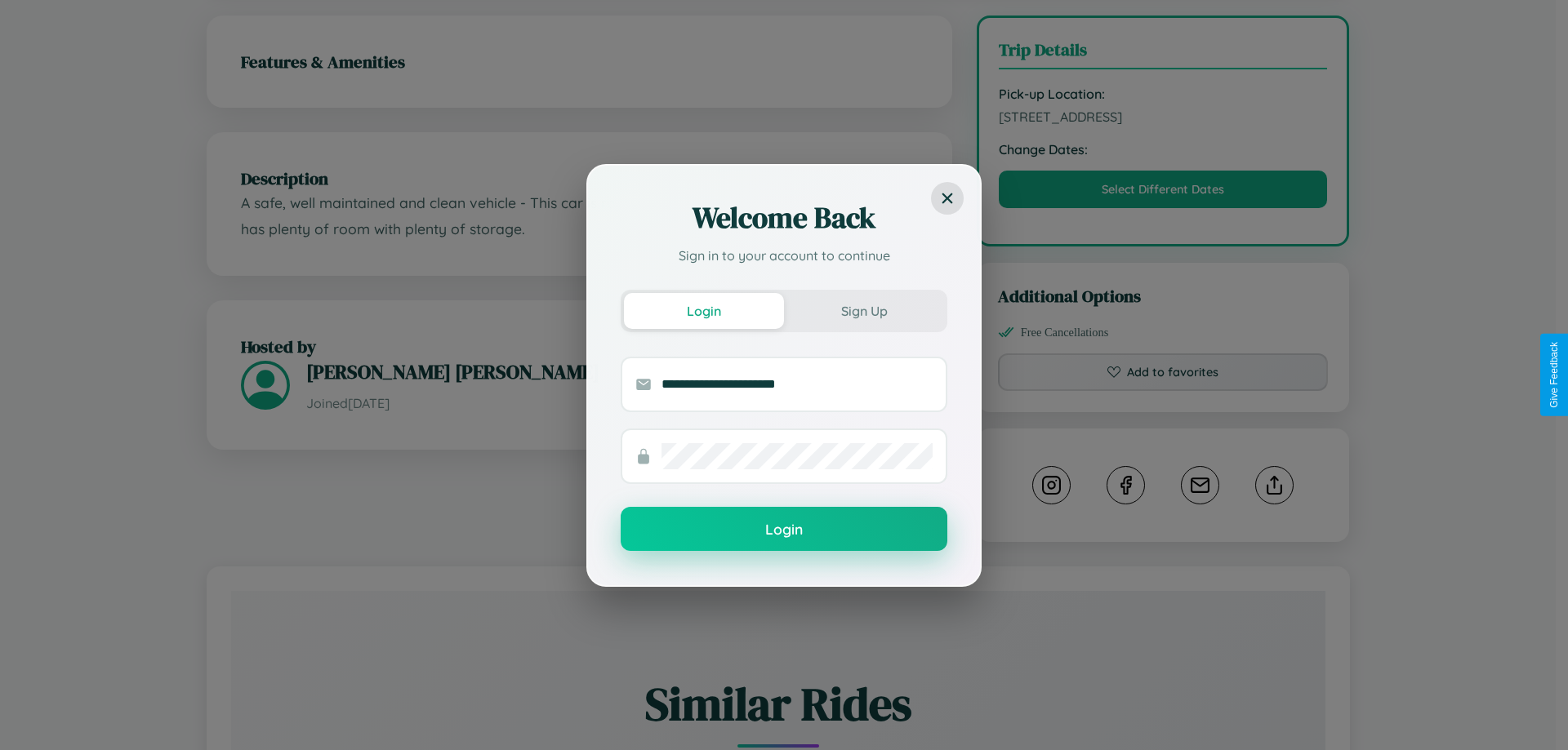
click at [784, 530] on button "Login" at bounding box center [784, 529] width 327 height 44
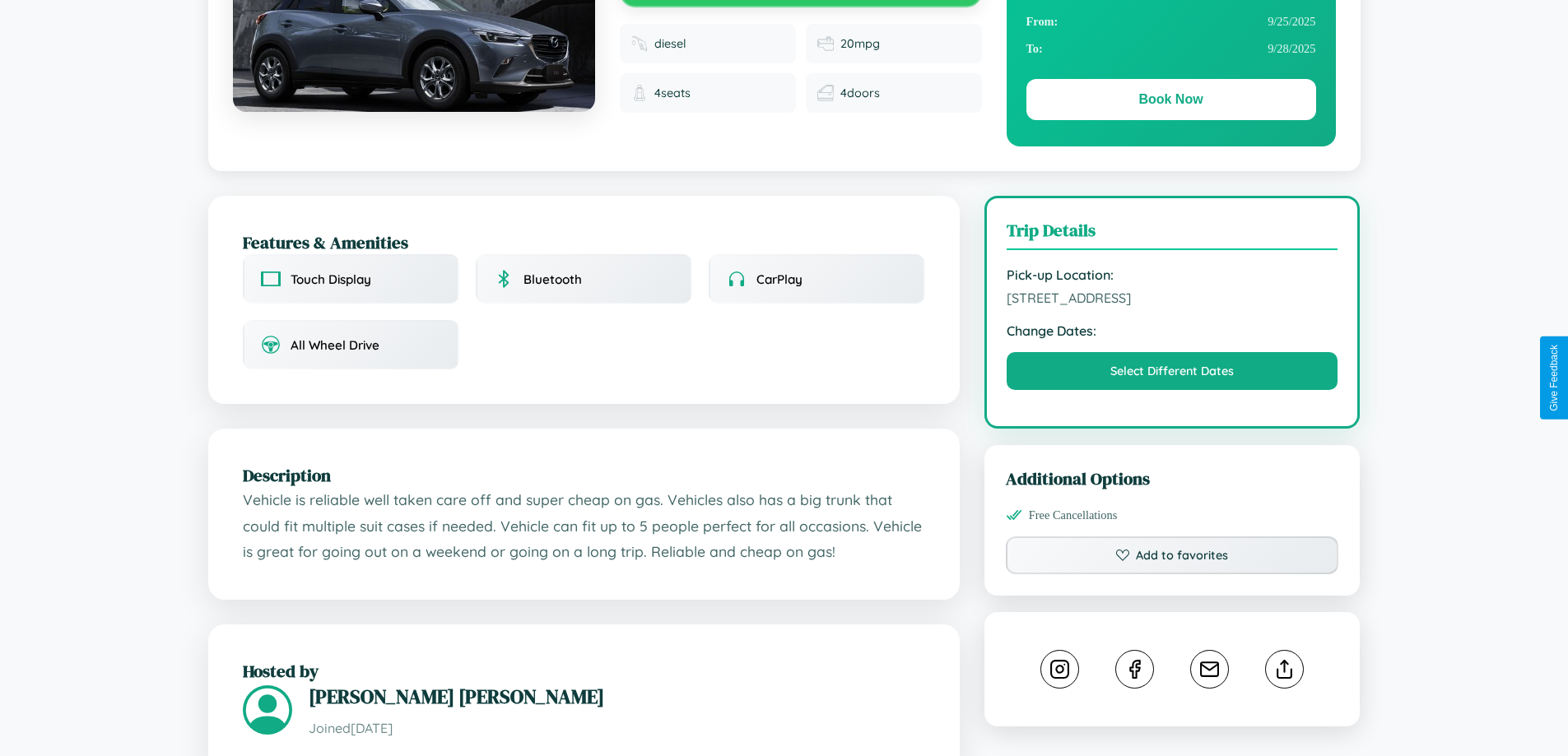
scroll to position [945, 0]
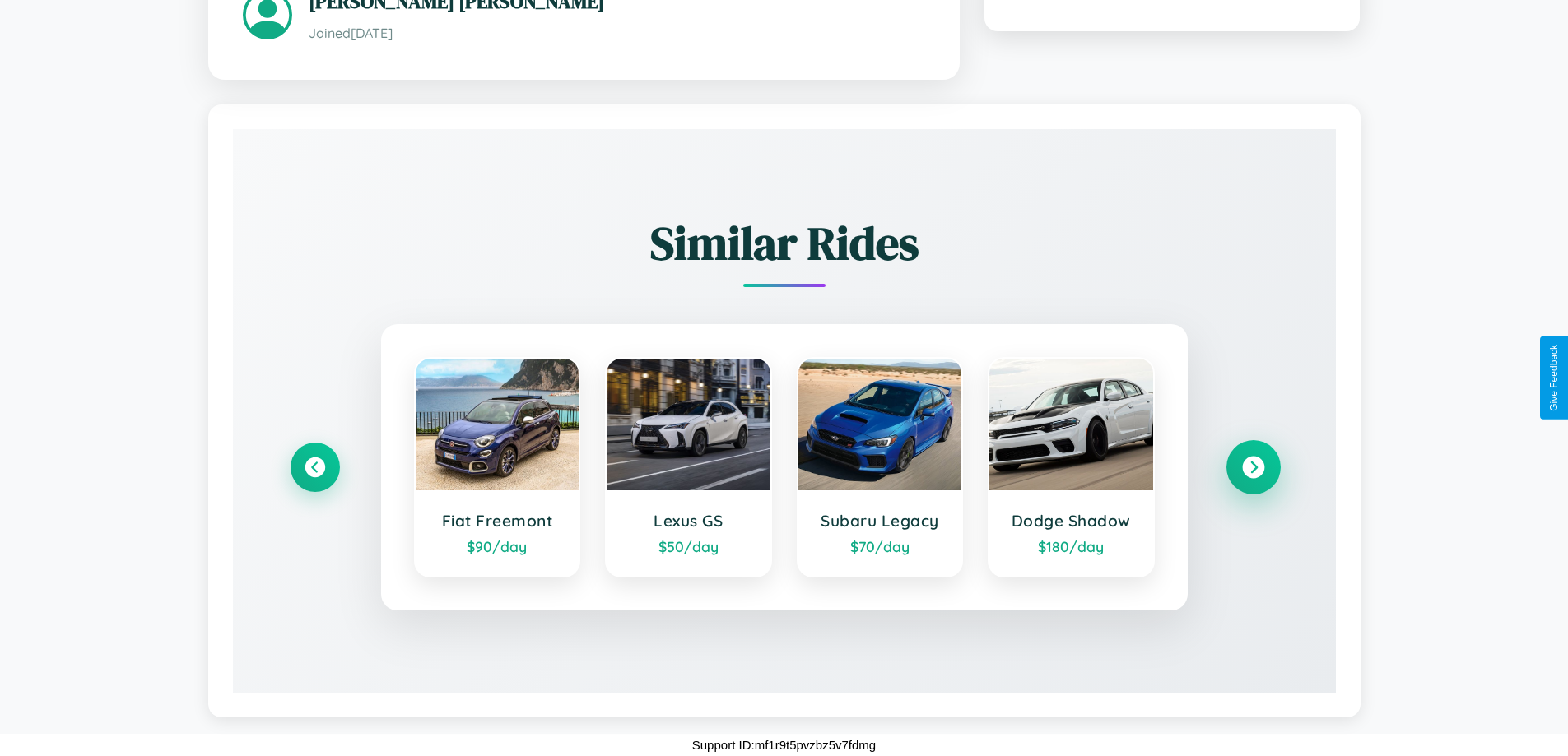
click at [1253, 466] on icon at bounding box center [1253, 466] width 22 height 22
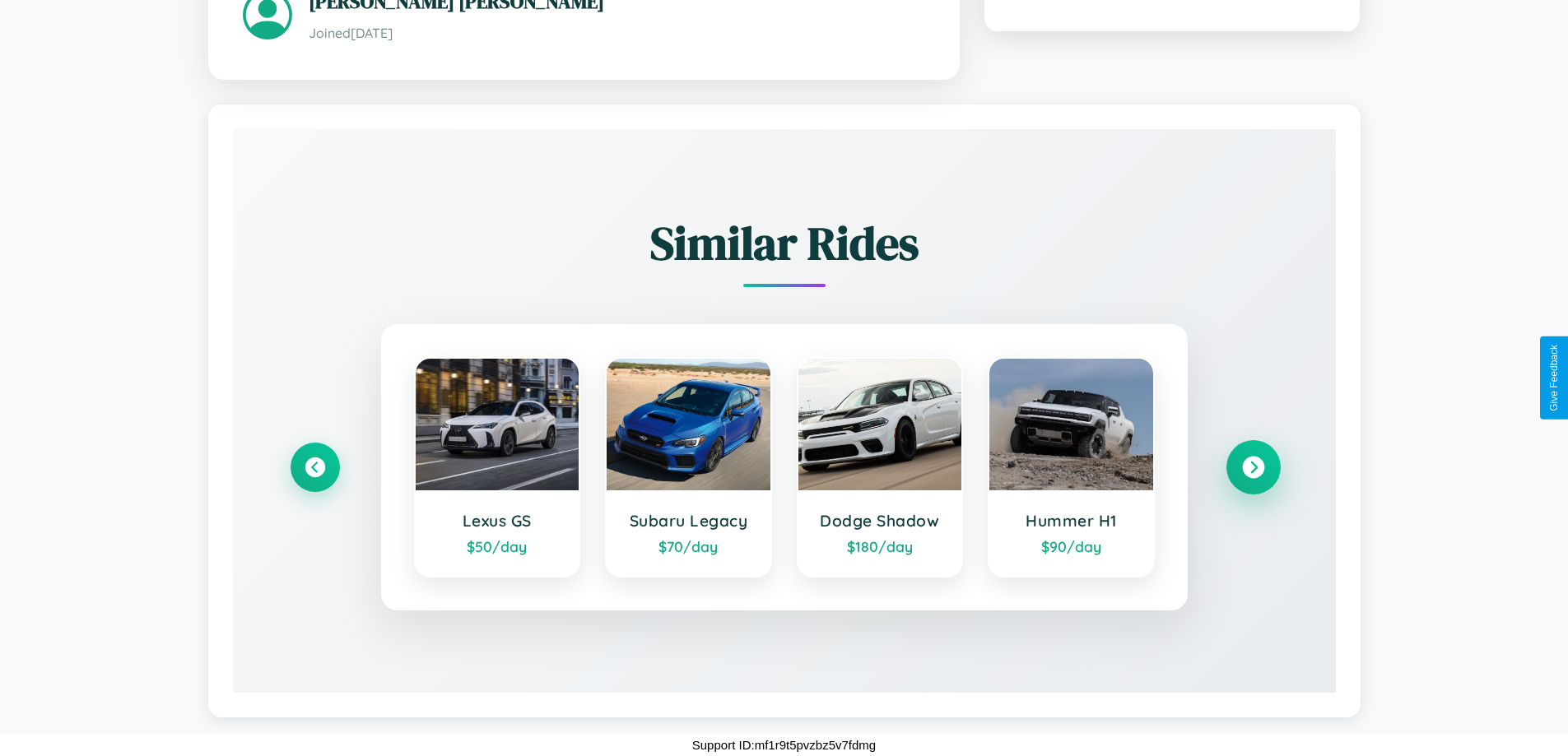
click at [1253, 466] on icon at bounding box center [1253, 466] width 22 height 22
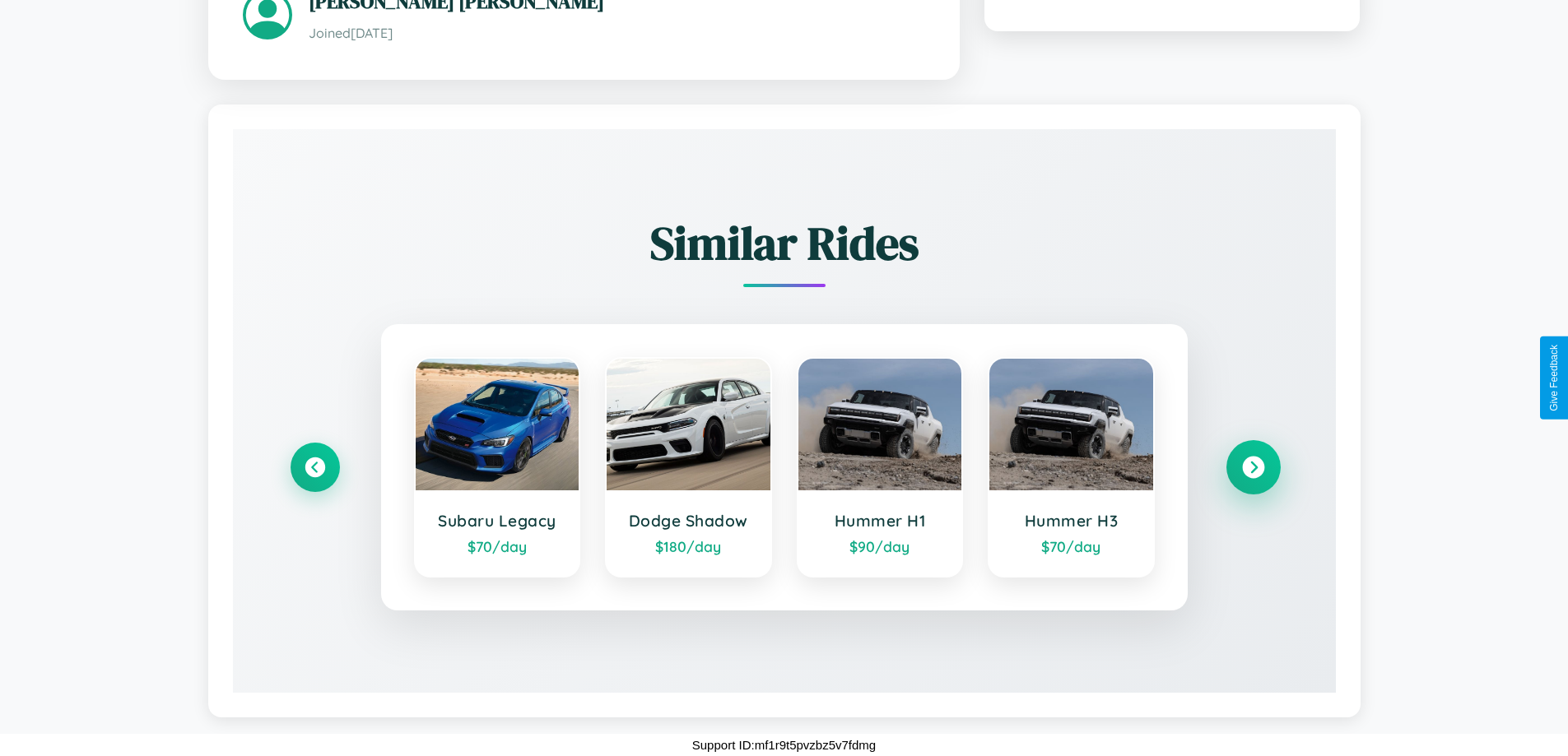
click at [1253, 466] on icon at bounding box center [1253, 466] width 22 height 22
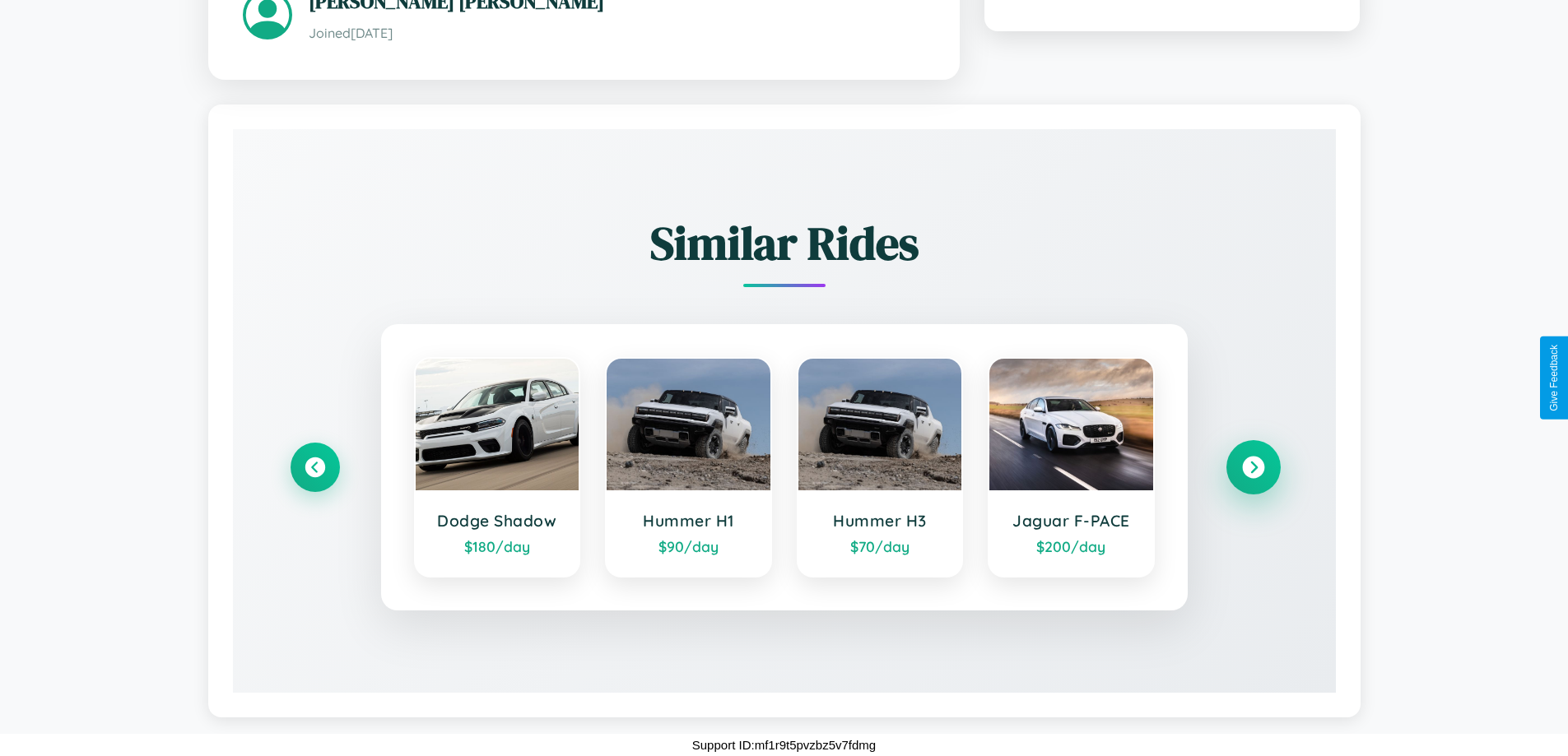
click at [1253, 466] on icon at bounding box center [1253, 466] width 22 height 22
